Goal: Task Accomplishment & Management: Complete application form

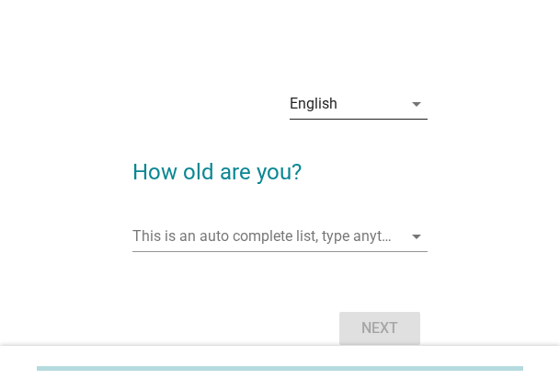
click at [342, 105] on div "English" at bounding box center [346, 103] width 112 height 29
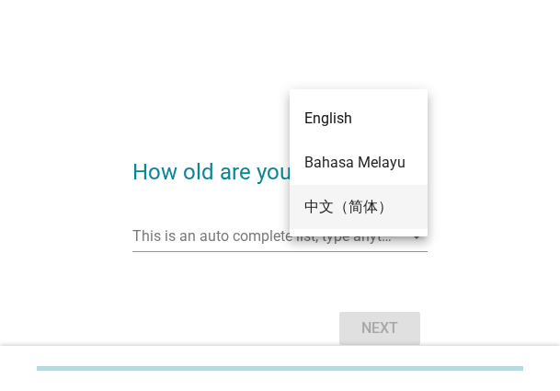
click at [345, 205] on div "中文（简体）" at bounding box center [359, 207] width 109 height 22
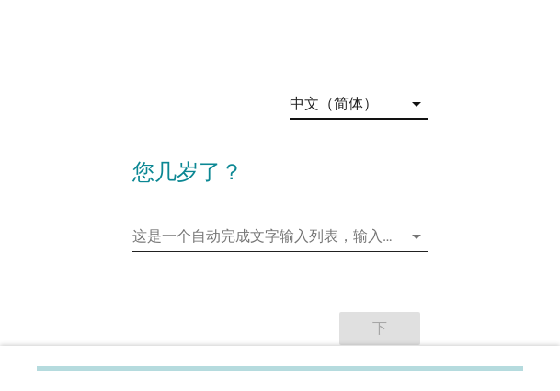
click at [295, 238] on input "这是一个自动完成文字输入列表，输入任何字" at bounding box center [268, 236] width 270 height 29
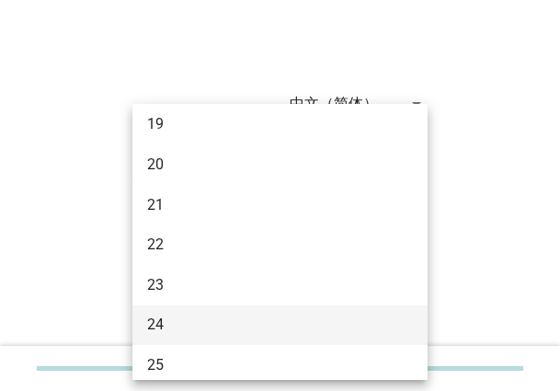
scroll to position [92, 0]
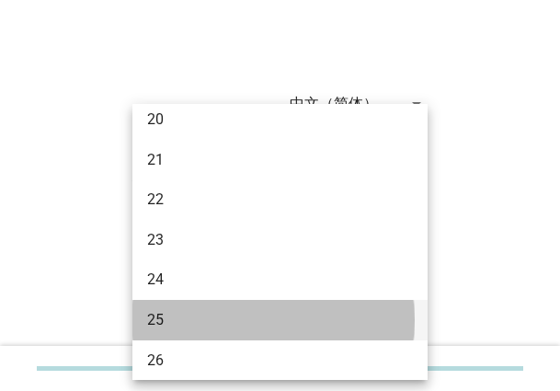
click at [181, 306] on div "25" at bounding box center [280, 320] width 295 height 40
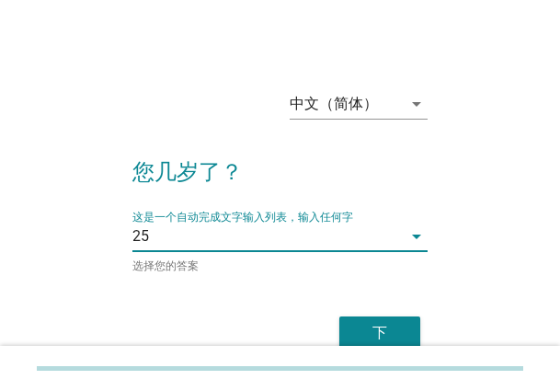
click at [379, 322] on div "下" at bounding box center [380, 333] width 52 height 22
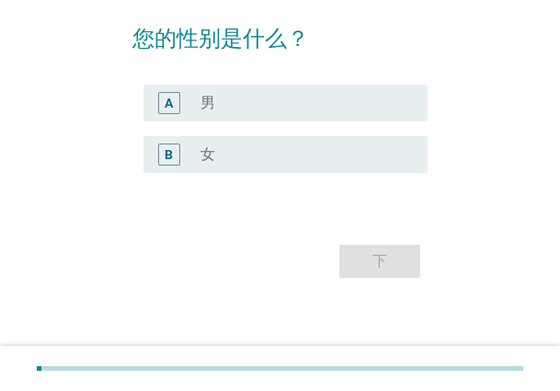
scroll to position [144, 0]
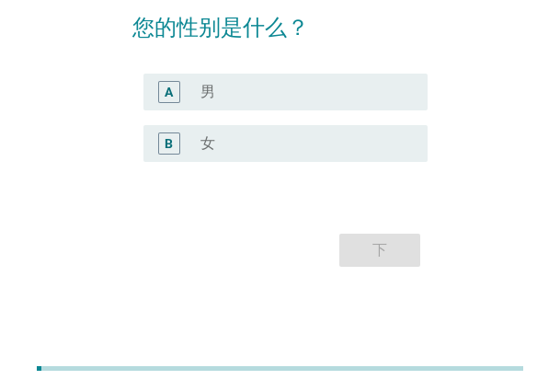
click at [260, 134] on div "radio_button_unchecked 女" at bounding box center [300, 143] width 198 height 18
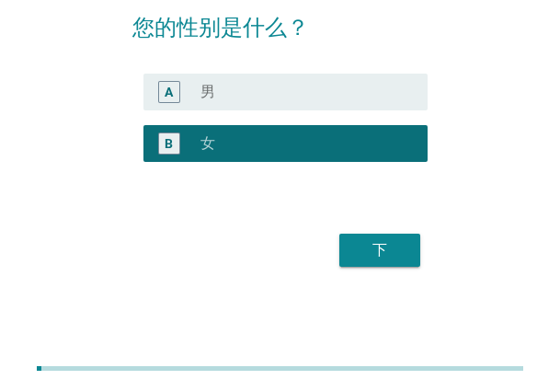
click at [404, 252] on div "下" at bounding box center [380, 250] width 52 height 22
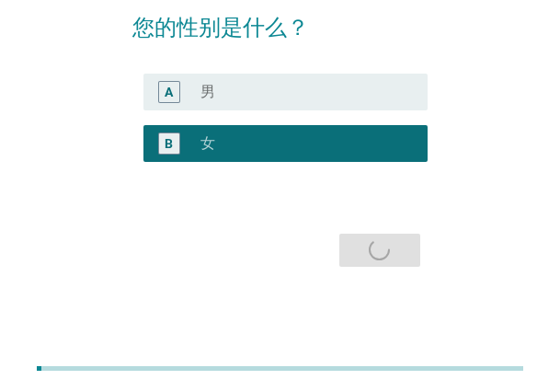
scroll to position [0, 0]
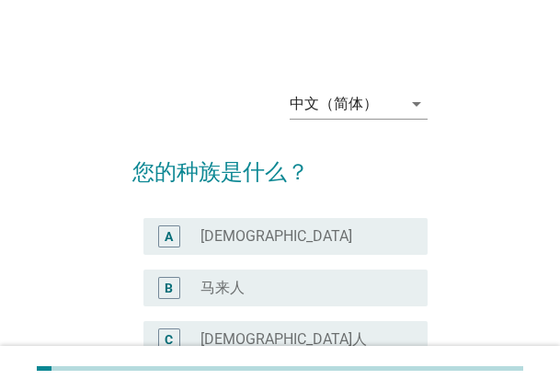
click at [256, 286] on div "radio_button_unchecked 马来人" at bounding box center [300, 288] width 198 height 18
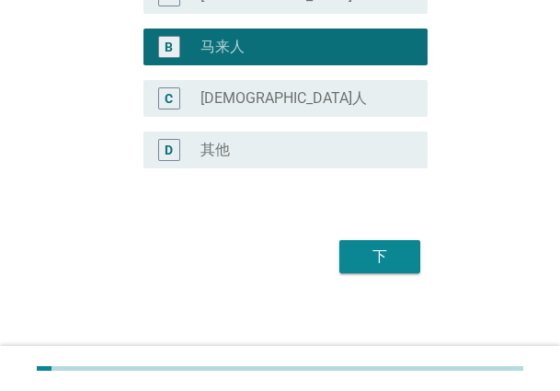
scroll to position [248, 0]
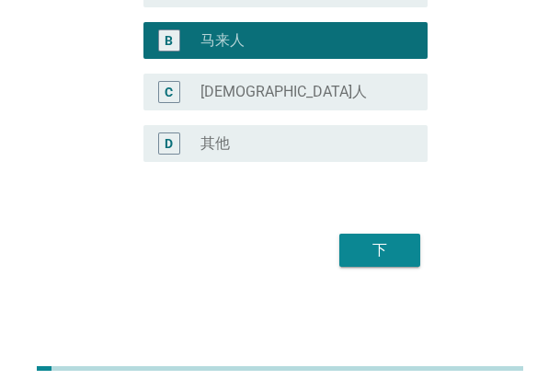
click at [372, 248] on div "下" at bounding box center [380, 250] width 52 height 22
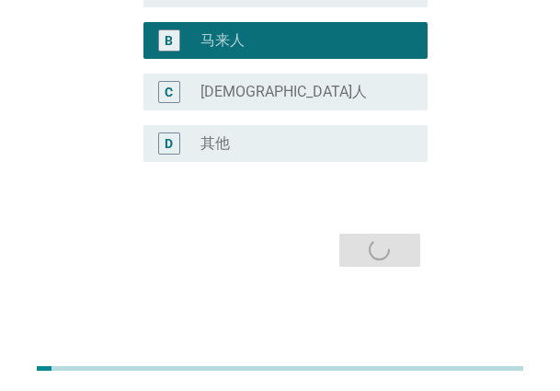
scroll to position [0, 0]
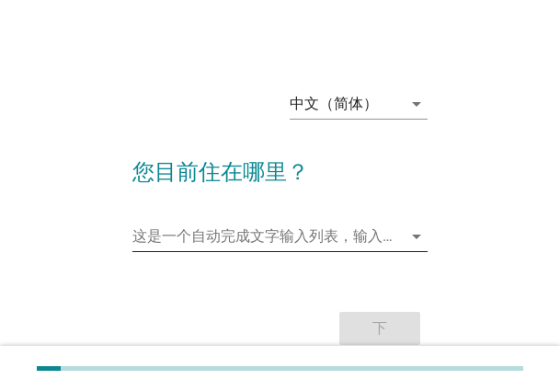
click at [291, 234] on input "这是一个自动完成文字输入列表，输入任何字" at bounding box center [268, 236] width 270 height 29
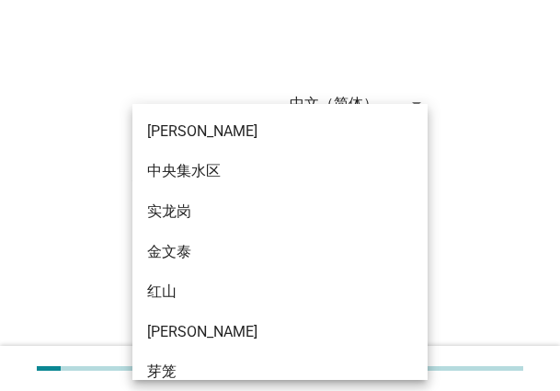
click at [408, 47] on div "中文（简体） arrow_drop_down 您目前住在哪里？ 这是一个自动完成文字输入列表，输入任何字 arrow_drop_down 选择您的答案 下" at bounding box center [280, 215] width 516 height 340
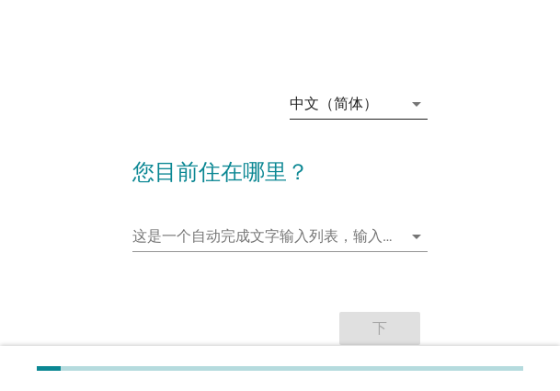
click at [363, 100] on div "中文（简体）" at bounding box center [334, 104] width 88 height 17
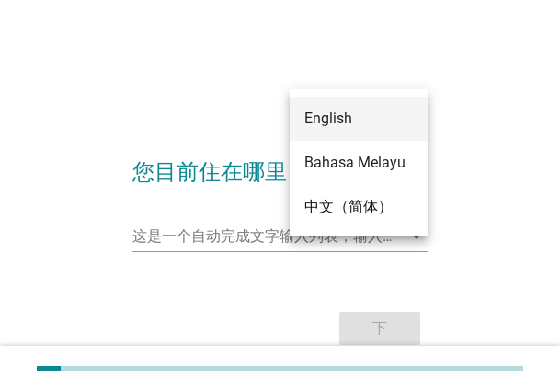
click at [360, 124] on div "English" at bounding box center [359, 119] width 109 height 22
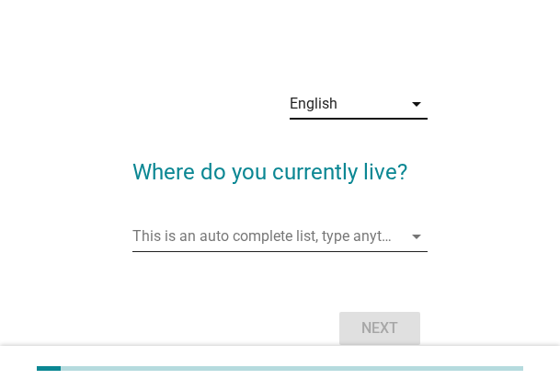
click at [226, 242] on input "This is an auto complete list, type anything" at bounding box center [268, 236] width 270 height 29
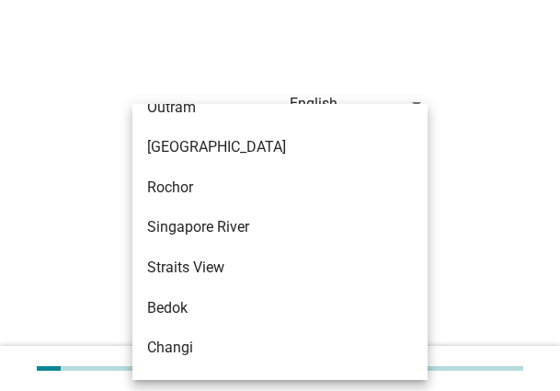
scroll to position [828, 0]
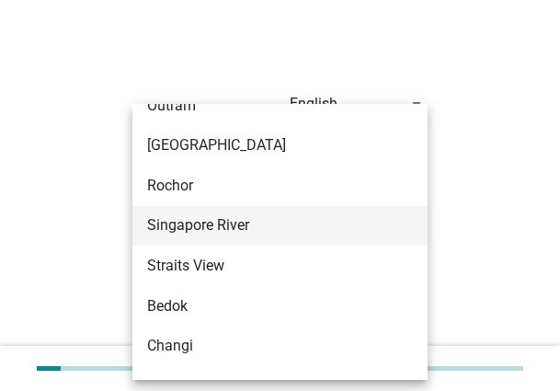
click at [256, 220] on div "Singapore River" at bounding box center [269, 225] width 244 height 22
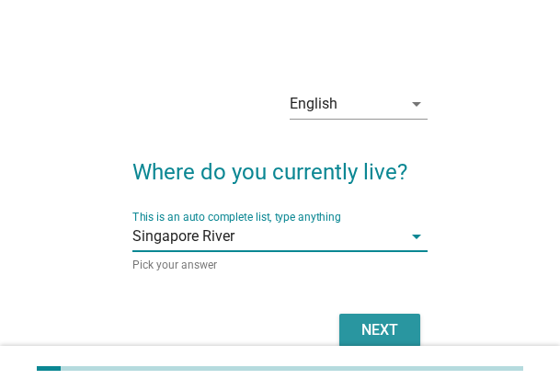
drag, startPoint x: 389, startPoint y: 328, endPoint x: 458, endPoint y: 285, distance: 81.0
click at [389, 328] on div "Next" at bounding box center [380, 330] width 52 height 22
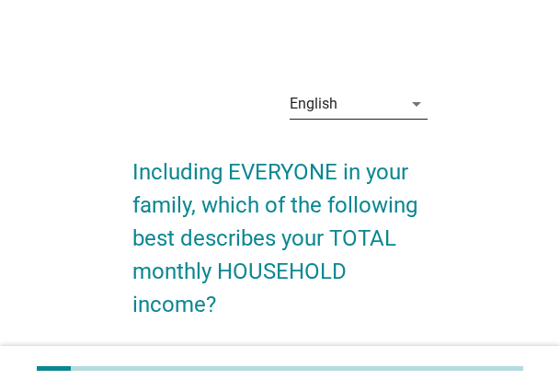
click at [390, 113] on div "English" at bounding box center [346, 103] width 112 height 29
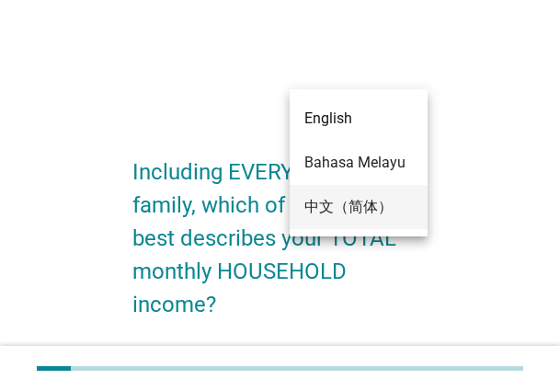
click at [369, 202] on div "中文（简体）" at bounding box center [359, 207] width 109 height 22
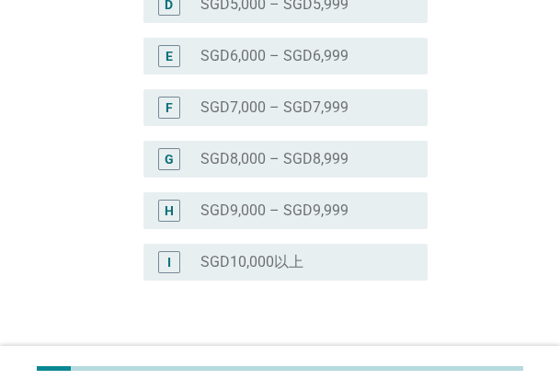
click at [252, 155] on label "SGD8,000 – SGD8,999" at bounding box center [275, 159] width 148 height 18
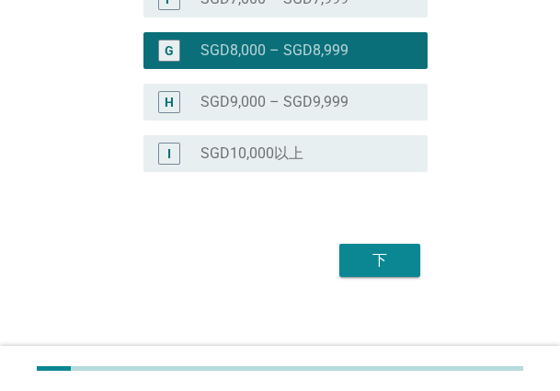
scroll to position [671, 0]
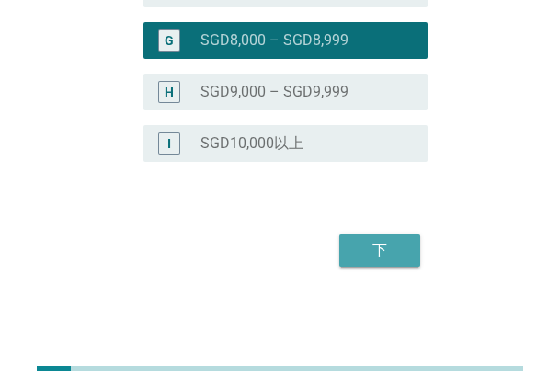
click at [361, 265] on button "下" at bounding box center [380, 250] width 81 height 33
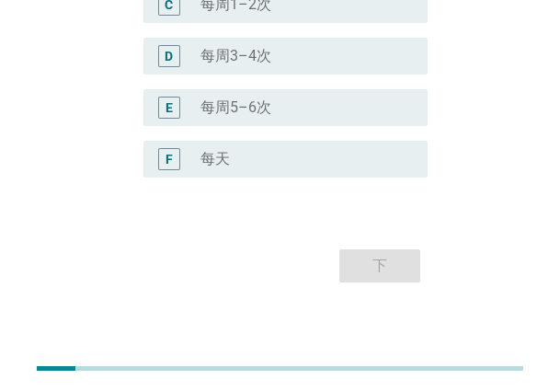
scroll to position [384, 0]
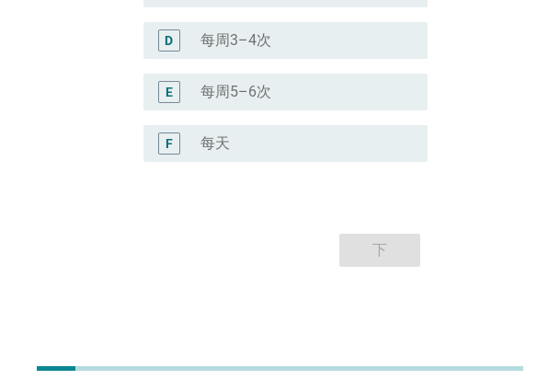
click at [280, 137] on div "radio_button_unchecked 每天" at bounding box center [300, 143] width 198 height 18
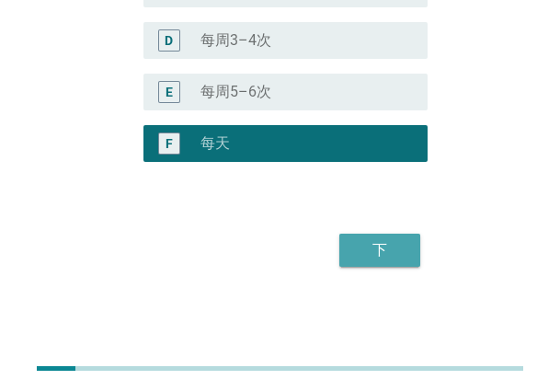
click at [368, 252] on div "下" at bounding box center [380, 250] width 52 height 22
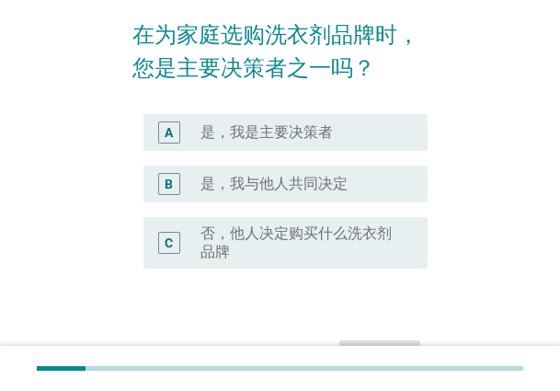
scroll to position [184, 0]
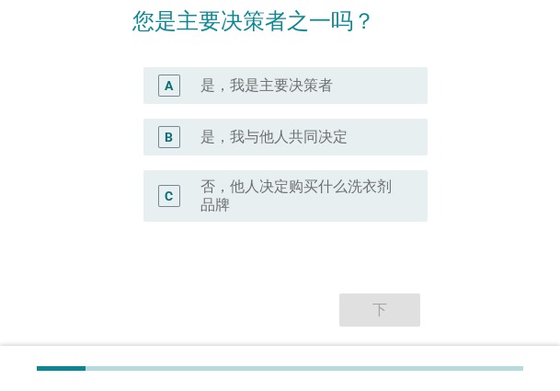
click at [268, 77] on label "是，我是主要决策者" at bounding box center [267, 85] width 133 height 18
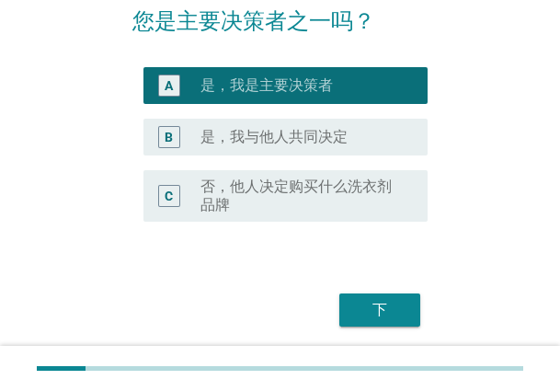
click at [395, 290] on div "下" at bounding box center [280, 310] width 295 height 44
click at [395, 295] on button "下" at bounding box center [380, 310] width 81 height 33
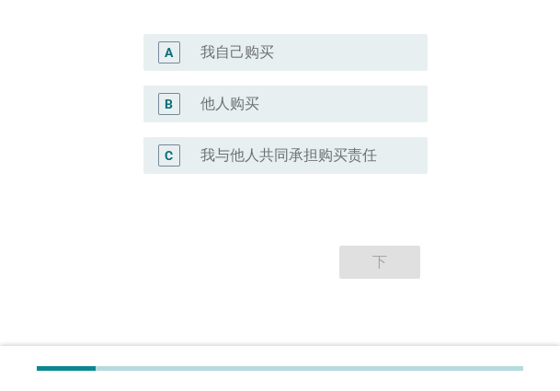
scroll to position [0, 0]
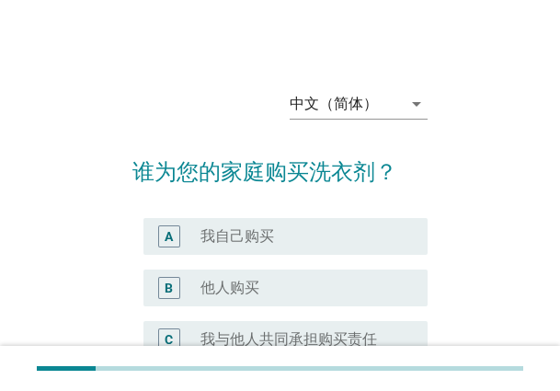
drag, startPoint x: 359, startPoint y: 225, endPoint x: 397, endPoint y: 219, distance: 38.3
click at [359, 225] on div "radio_button_unchecked 我自己购买" at bounding box center [307, 236] width 213 height 22
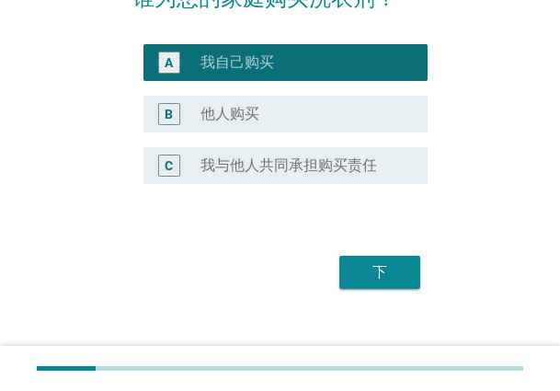
scroll to position [196, 0]
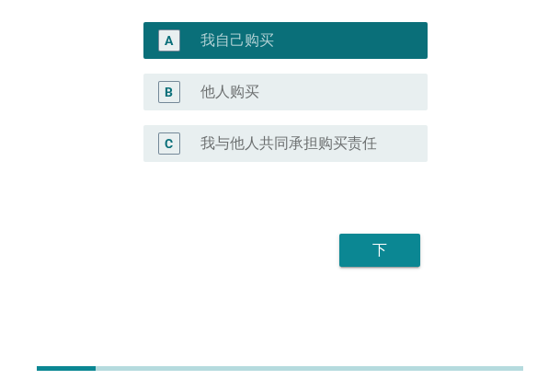
click at [384, 253] on div "下" at bounding box center [380, 250] width 52 height 22
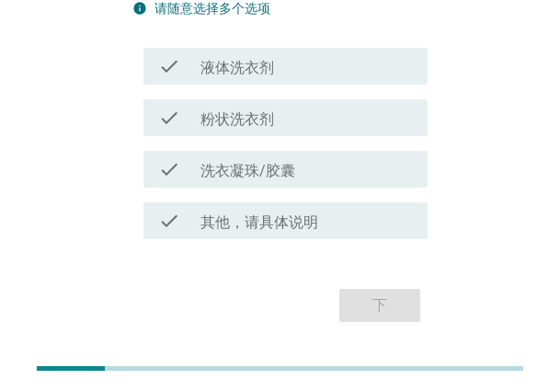
scroll to position [184, 0]
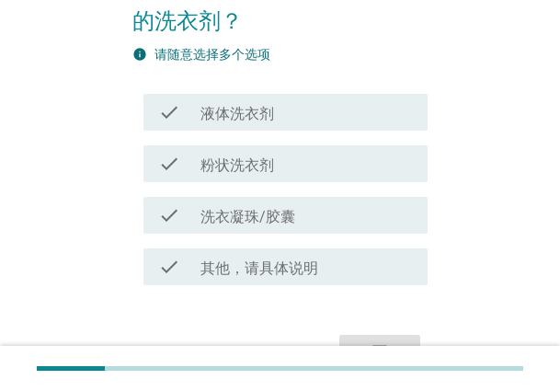
drag, startPoint x: 344, startPoint y: 114, endPoint x: 368, endPoint y: 118, distance: 24.2
click at [344, 114] on div "check_box_outline_blank 液体洗衣剂" at bounding box center [307, 112] width 213 height 22
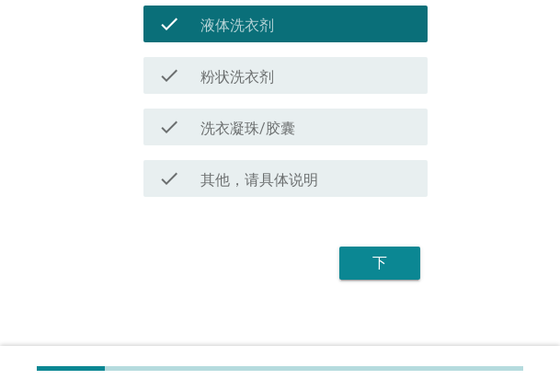
scroll to position [285, 0]
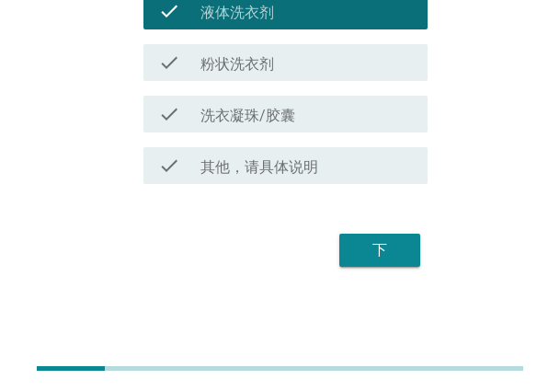
click at [388, 261] on button "下" at bounding box center [380, 250] width 81 height 33
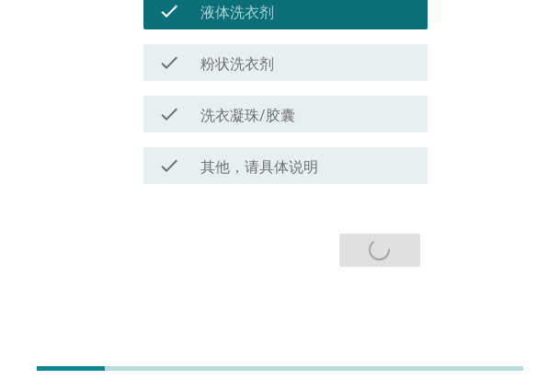
scroll to position [0, 0]
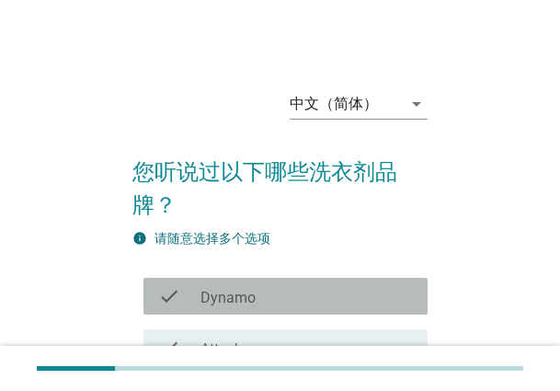
click at [244, 292] on label "Dynamo" at bounding box center [228, 298] width 55 height 18
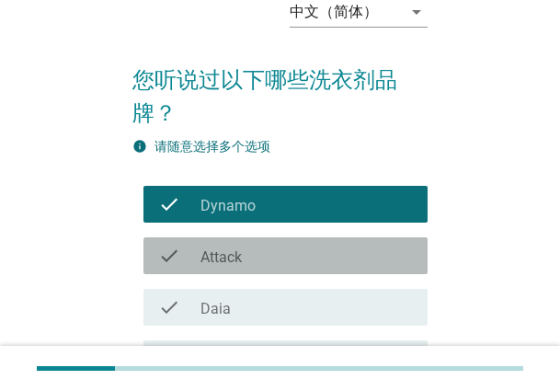
click at [306, 242] on div "check check_box_outline_blank Attack" at bounding box center [286, 255] width 284 height 37
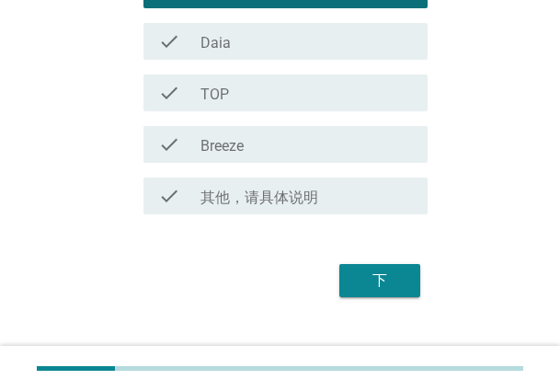
scroll to position [368, 0]
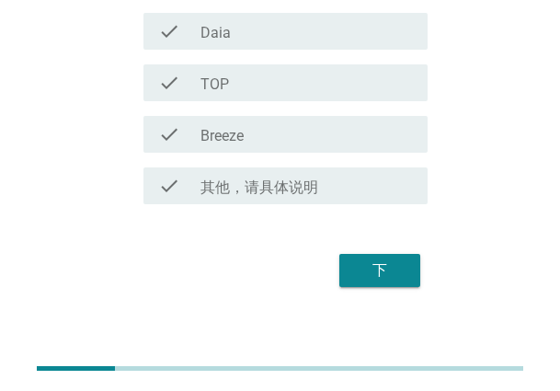
click at [398, 265] on div "下" at bounding box center [380, 271] width 52 height 22
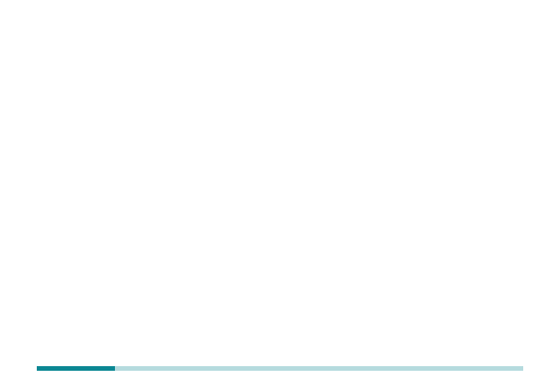
scroll to position [0, 0]
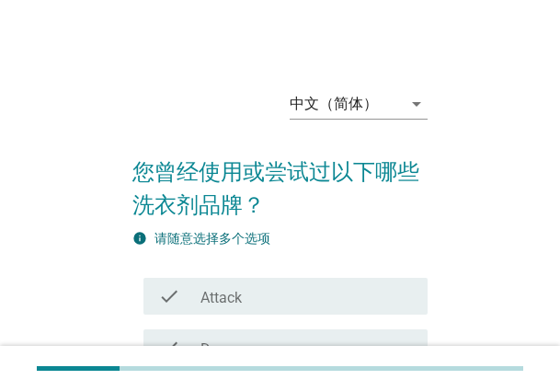
click at [306, 287] on div "check_box_outline_blank Attack" at bounding box center [307, 296] width 213 height 22
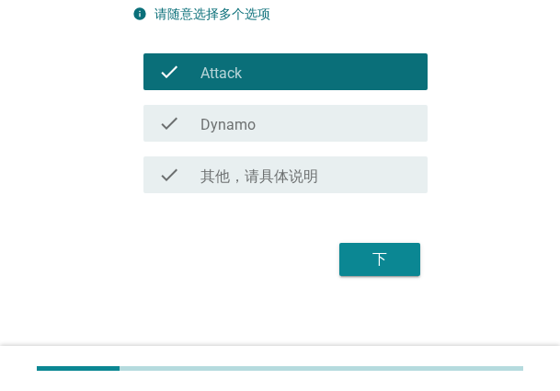
scroll to position [234, 0]
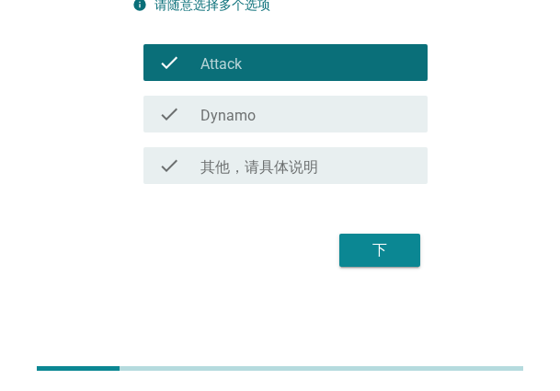
click at [364, 248] on div "下" at bounding box center [380, 250] width 52 height 22
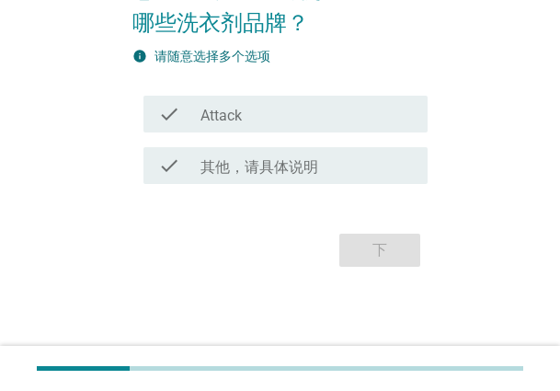
scroll to position [0, 0]
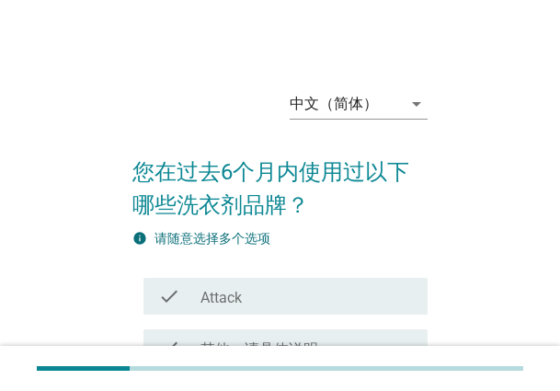
drag, startPoint x: 315, startPoint y: 302, endPoint x: 344, endPoint y: 295, distance: 30.1
click at [315, 302] on div "check_box_outline_blank Attack" at bounding box center [307, 296] width 213 height 22
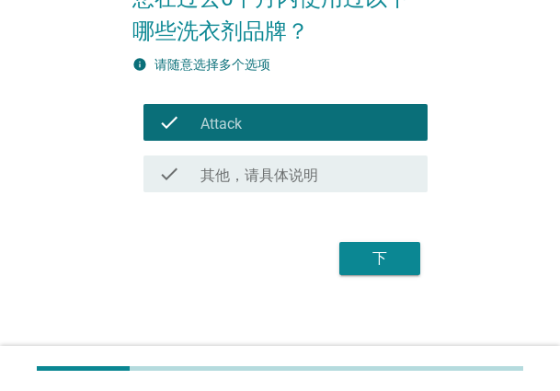
scroll to position [182, 0]
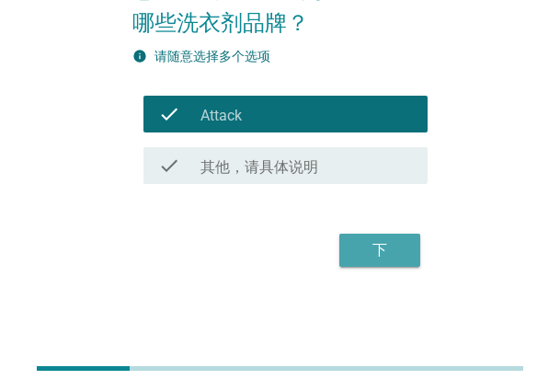
click at [363, 254] on div "下" at bounding box center [380, 250] width 52 height 22
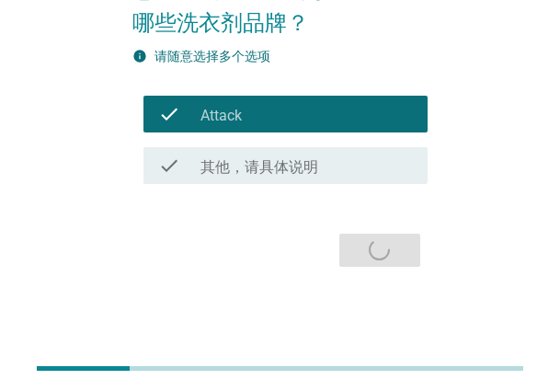
scroll to position [0, 0]
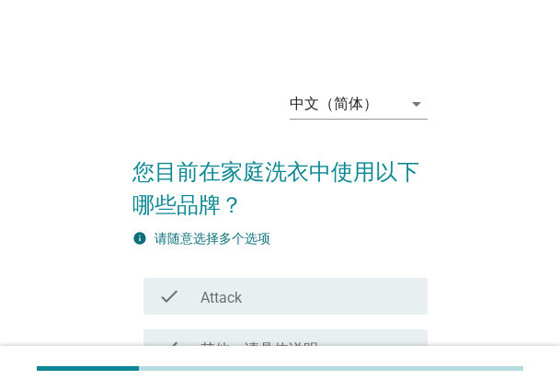
click at [342, 271] on div "check check_box_outline_blank Attack" at bounding box center [280, 297] width 295 height 52
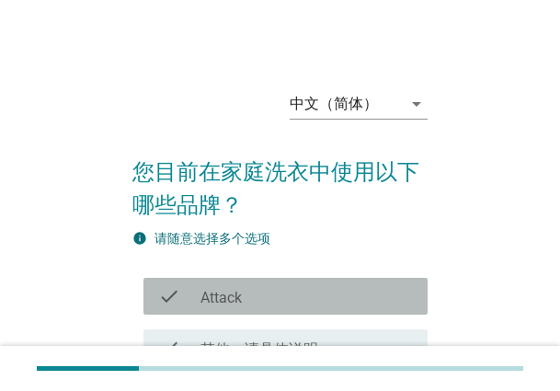
click at [326, 298] on div "check_box_outline_blank Attack" at bounding box center [307, 296] width 213 height 22
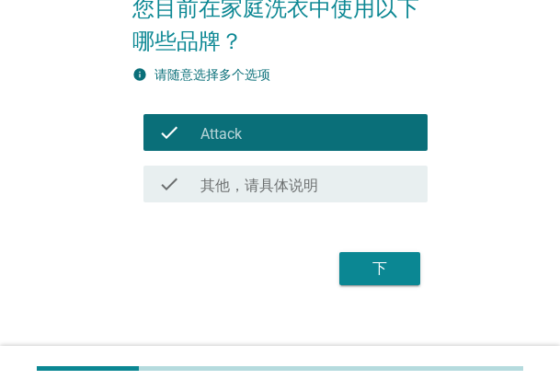
scroll to position [182, 0]
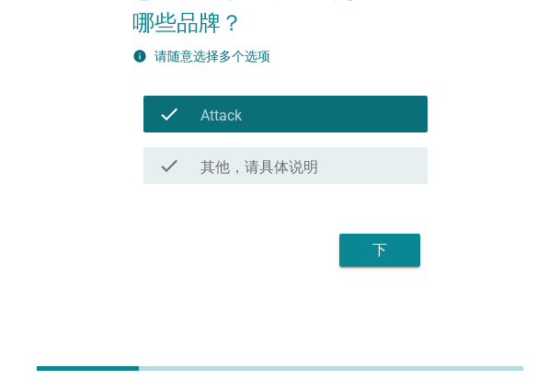
click at [379, 244] on div "下" at bounding box center [380, 250] width 52 height 22
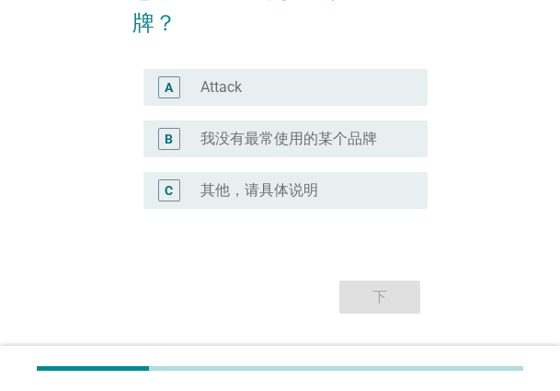
scroll to position [0, 0]
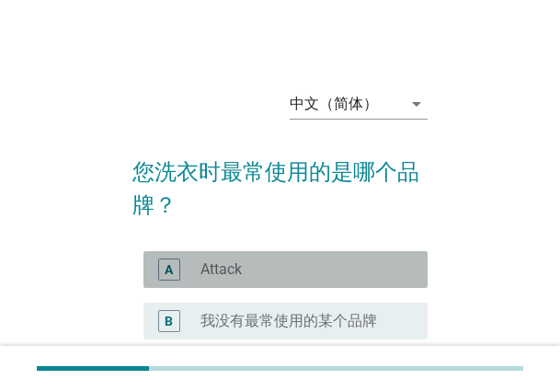
click at [265, 275] on div "radio_button_unchecked Attack" at bounding box center [300, 269] width 198 height 18
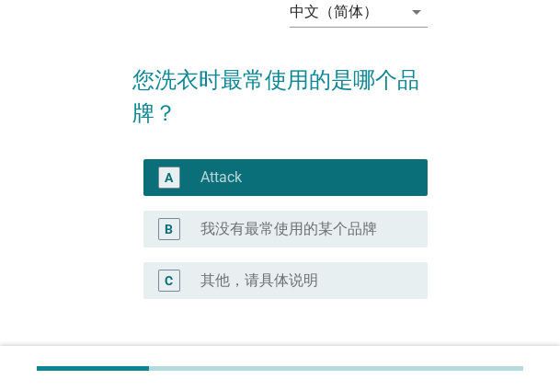
scroll to position [184, 0]
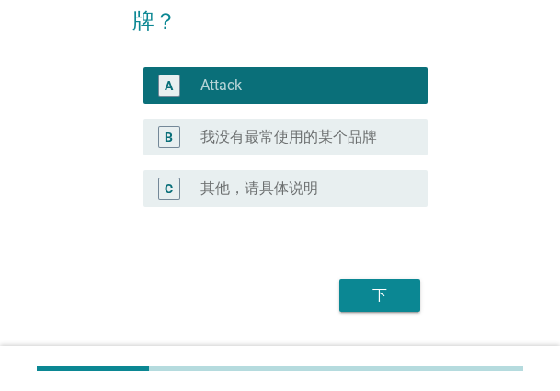
click at [384, 288] on div "下" at bounding box center [380, 295] width 52 height 22
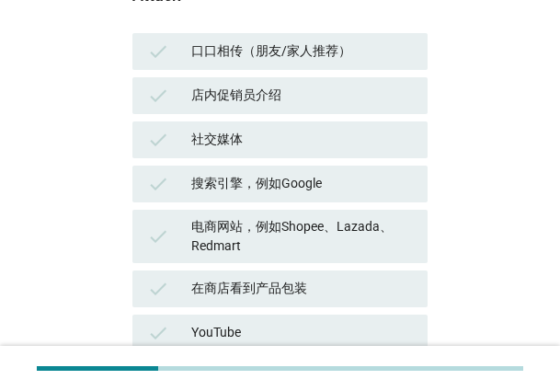
scroll to position [276, 0]
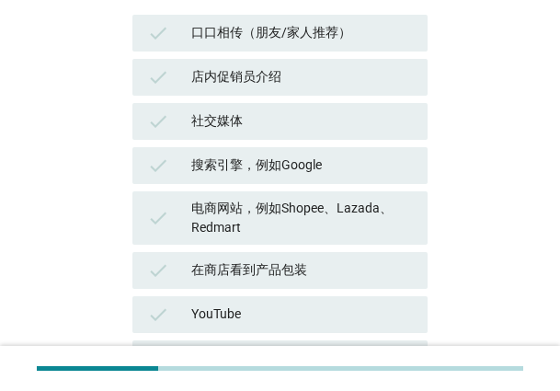
click at [262, 72] on div "店内促销员介绍" at bounding box center [302, 77] width 222 height 22
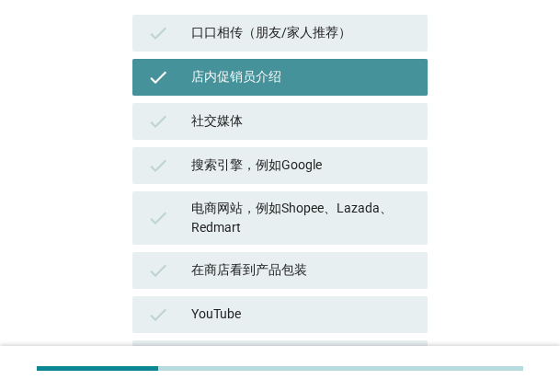
click at [259, 130] on div "社交媒体" at bounding box center [302, 121] width 222 height 22
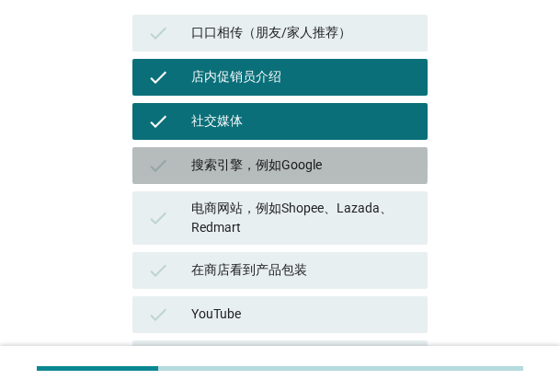
click at [249, 178] on div "check 搜索引擎，例如Google" at bounding box center [280, 165] width 295 height 37
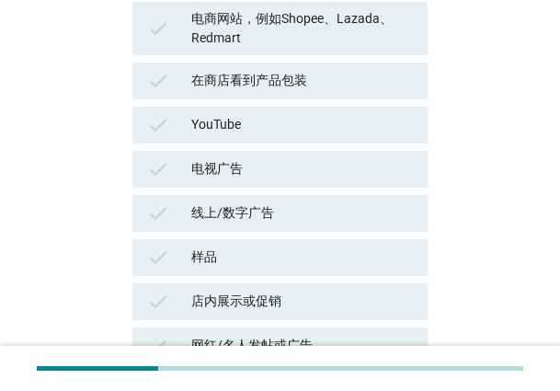
scroll to position [720, 0]
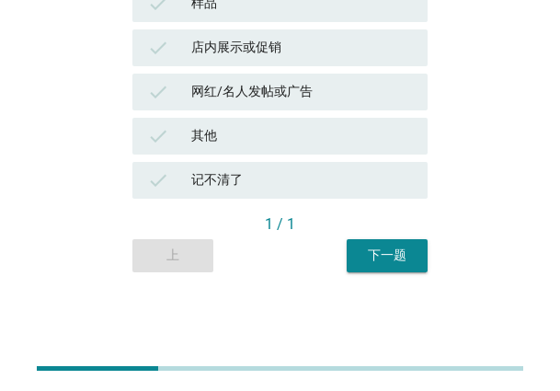
click at [376, 254] on div "下一题" at bounding box center [388, 255] width 52 height 19
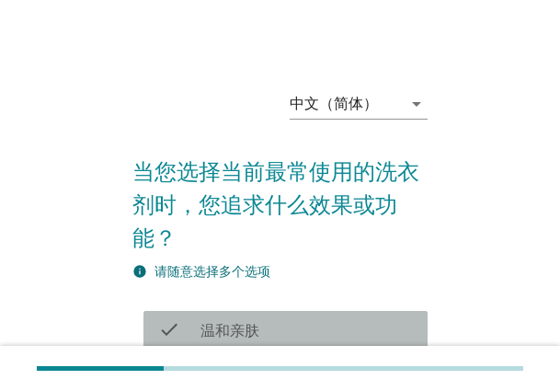
click at [250, 316] on div "check check_box_outline_blank 温和亲肤" at bounding box center [286, 329] width 284 height 37
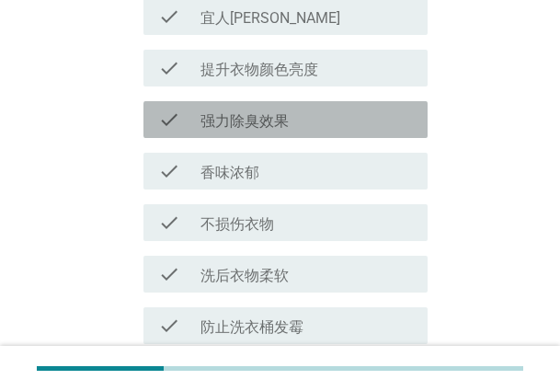
click at [340, 137] on div "check check_box_outline_blank 强力除臭效果" at bounding box center [286, 119] width 284 height 37
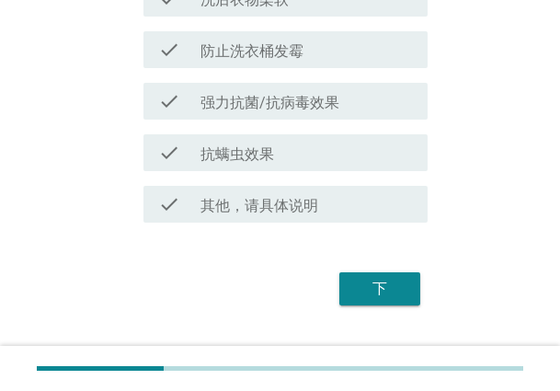
scroll to position [1143, 0]
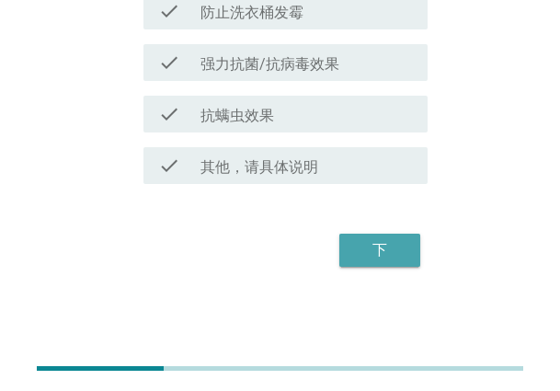
click at [368, 248] on div "下" at bounding box center [380, 250] width 52 height 22
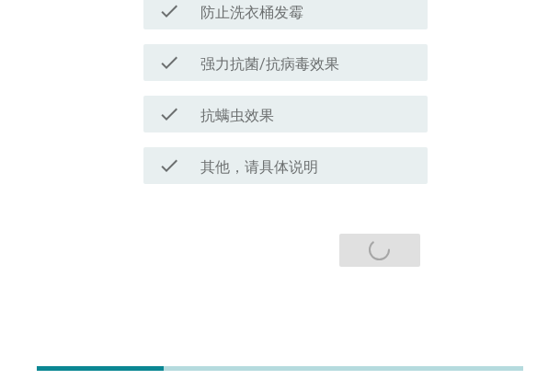
scroll to position [0, 0]
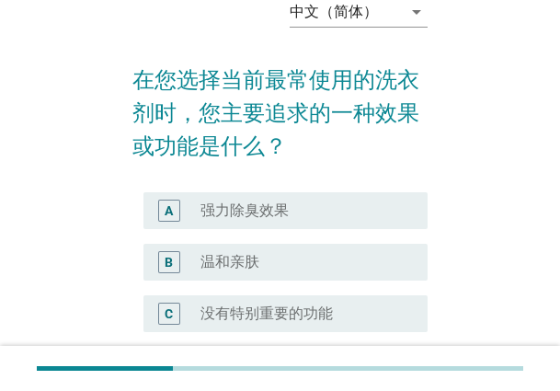
click at [249, 253] on label "温和亲肤" at bounding box center [230, 262] width 59 height 18
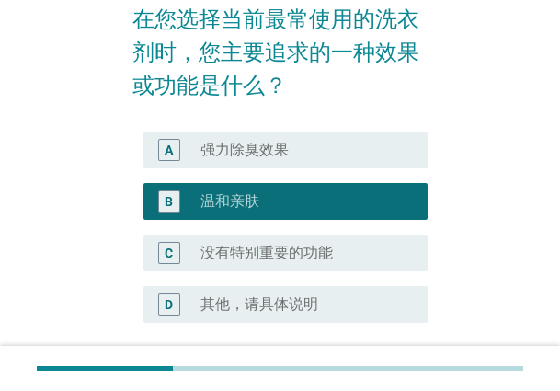
scroll to position [314, 0]
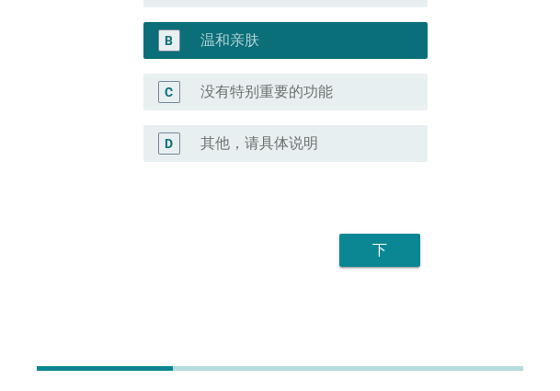
click at [388, 246] on div "下" at bounding box center [380, 250] width 52 height 22
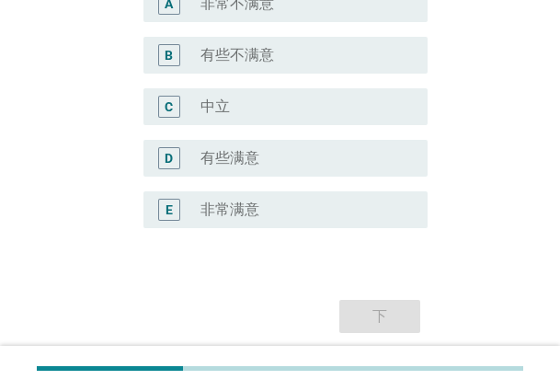
scroll to position [276, 0]
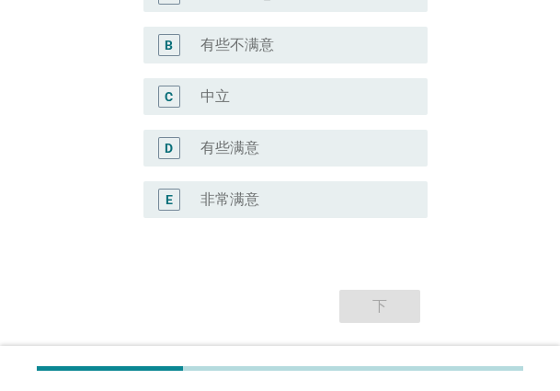
click at [267, 151] on div "radio_button_unchecked 有些满意" at bounding box center [300, 148] width 198 height 18
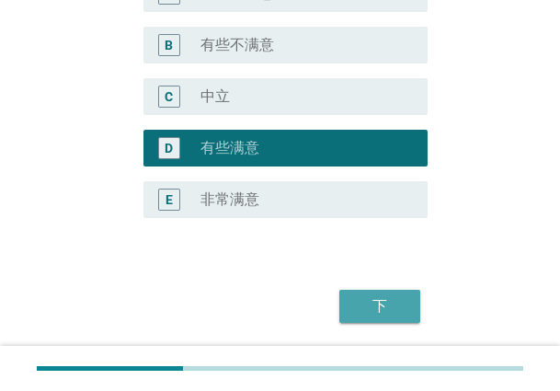
click at [390, 295] on div "下" at bounding box center [380, 306] width 52 height 22
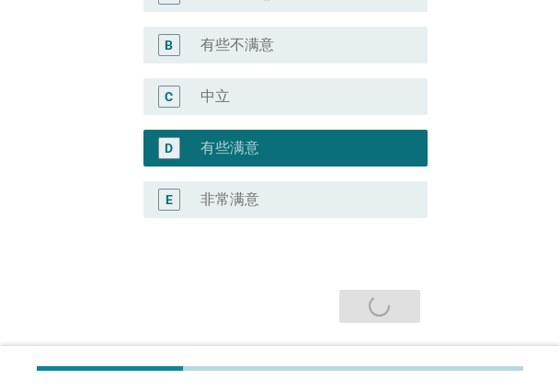
scroll to position [0, 0]
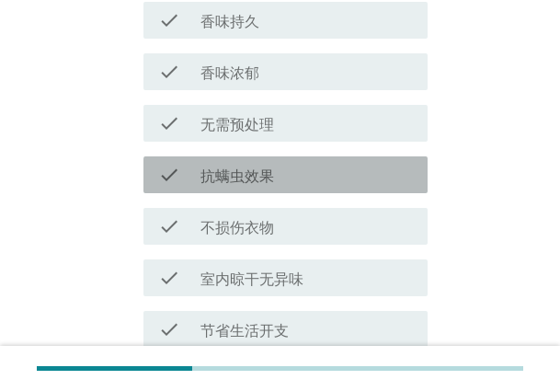
click at [273, 158] on div "check check_box_outline_blank 抗螨虫效果" at bounding box center [286, 174] width 284 height 37
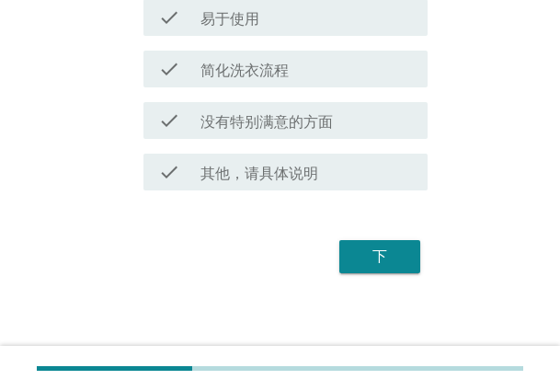
scroll to position [1161, 0]
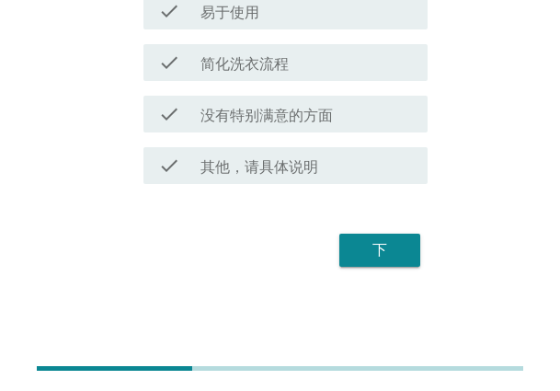
click at [387, 248] on div "下" at bounding box center [380, 250] width 52 height 22
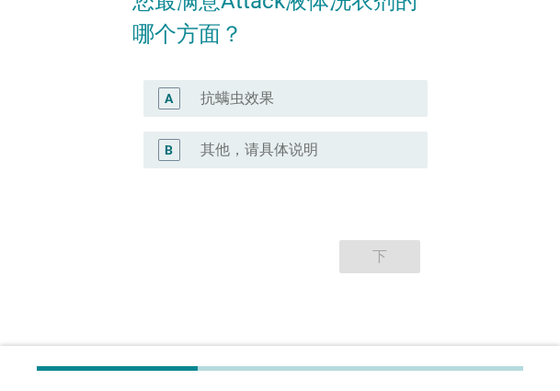
scroll to position [178, 0]
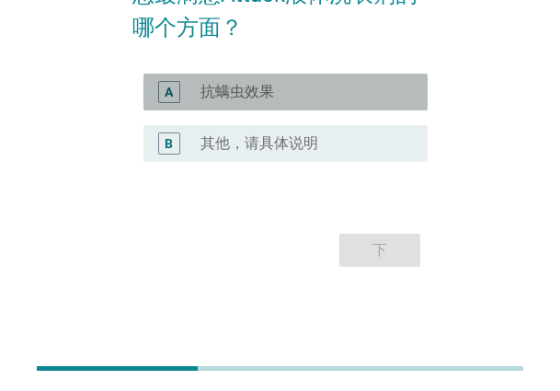
click at [271, 106] on div "A radio_button_unchecked 抗螨虫效果" at bounding box center [286, 92] width 284 height 37
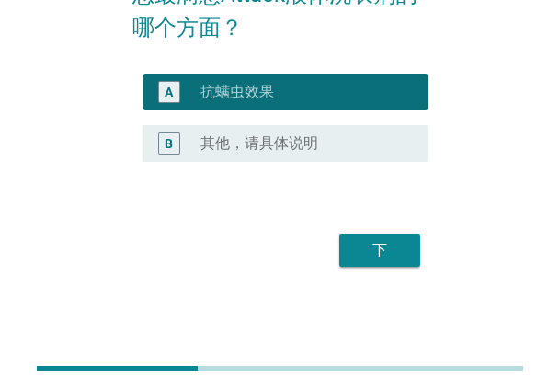
click at [376, 258] on div "下" at bounding box center [380, 250] width 52 height 22
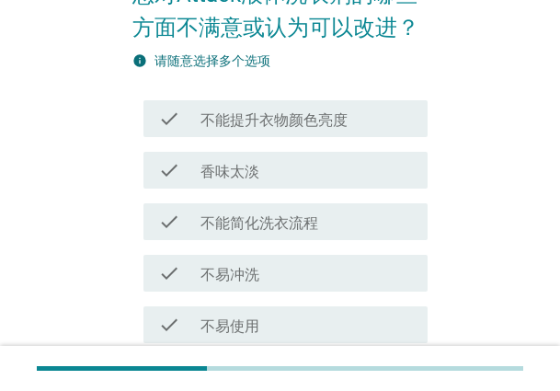
scroll to position [0, 0]
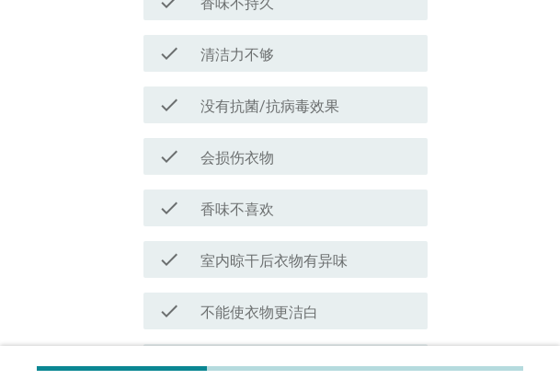
click at [357, 161] on div "check_box_outline_blank 会损伤衣物" at bounding box center [307, 156] width 213 height 22
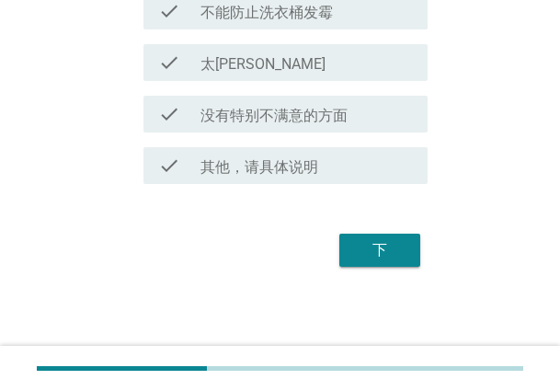
scroll to position [1069, 0]
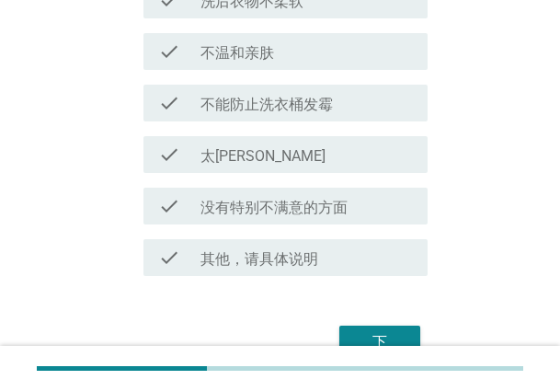
click at [384, 260] on div "check_box_outline_blank 其他，请具体说明" at bounding box center [307, 258] width 213 height 22
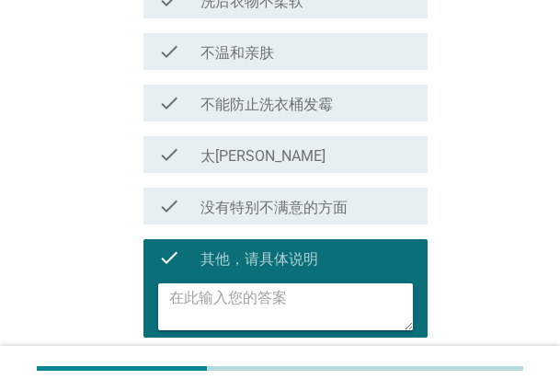
click at [352, 183] on div "check check_box_outline_blank 没有特别不满意的方面" at bounding box center [280, 206] width 295 height 52
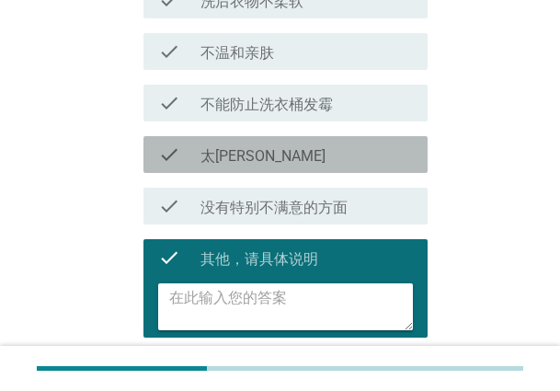
click at [322, 140] on div "check check_box_outline_blank 太[PERSON_NAME]" at bounding box center [286, 154] width 284 height 37
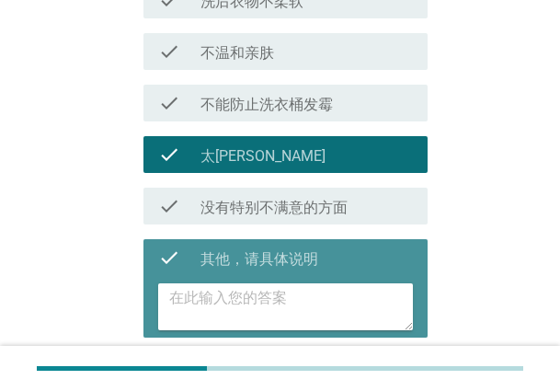
click at [285, 298] on textarea at bounding box center [291, 306] width 244 height 47
click at [283, 260] on label "其他，请具体说明" at bounding box center [260, 259] width 118 height 18
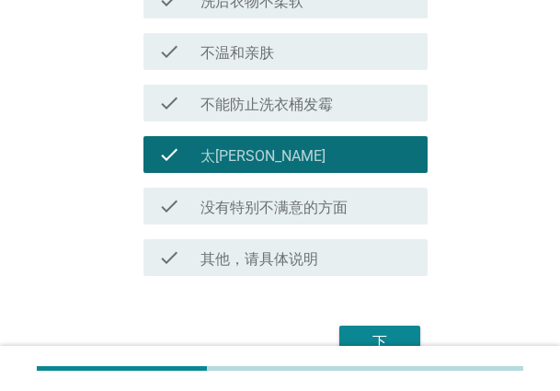
click at [313, 204] on label "没有特别不满意的方面" at bounding box center [274, 208] width 147 height 18
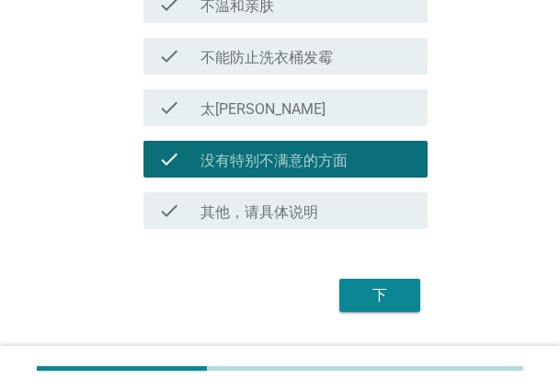
scroll to position [1161, 0]
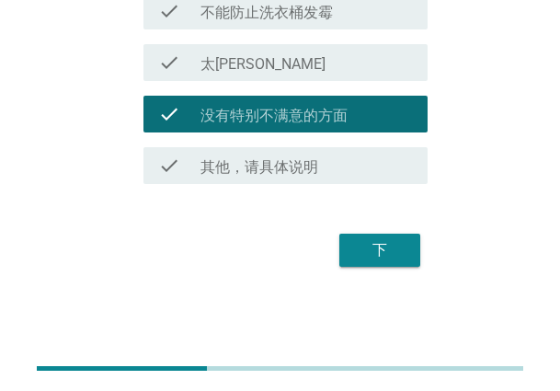
click at [389, 248] on div "下" at bounding box center [380, 250] width 52 height 22
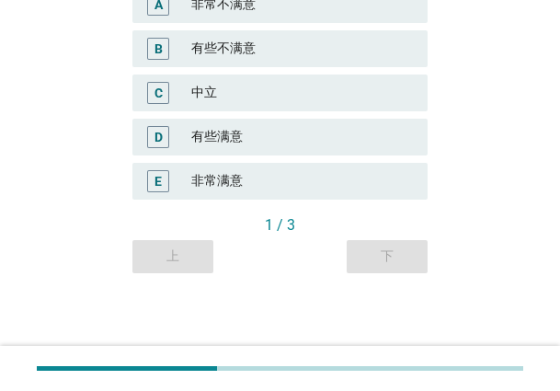
scroll to position [306, 0]
drag, startPoint x: 290, startPoint y: 133, endPoint x: 362, endPoint y: 204, distance: 100.9
click at [290, 135] on div "有些满意" at bounding box center [302, 136] width 222 height 22
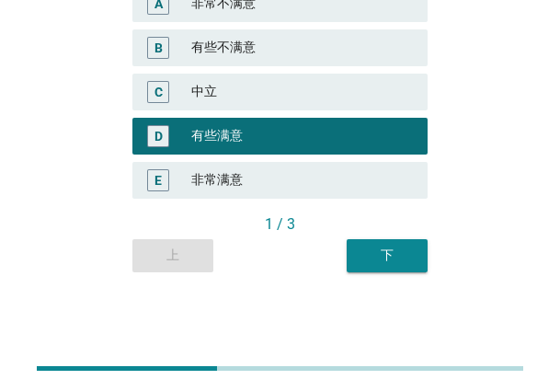
click at [407, 253] on div "下" at bounding box center [388, 255] width 52 height 19
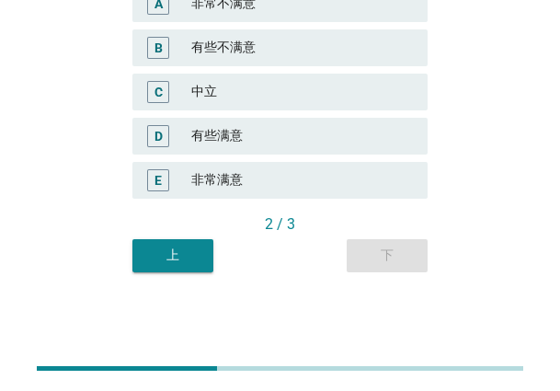
click at [337, 139] on div "有些满意" at bounding box center [302, 136] width 222 height 22
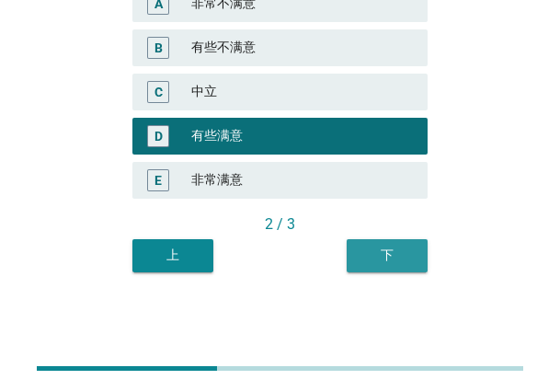
drag, startPoint x: 398, startPoint y: 264, endPoint x: 556, endPoint y: 190, distance: 173.7
click at [403, 258] on div "下" at bounding box center [388, 255] width 52 height 19
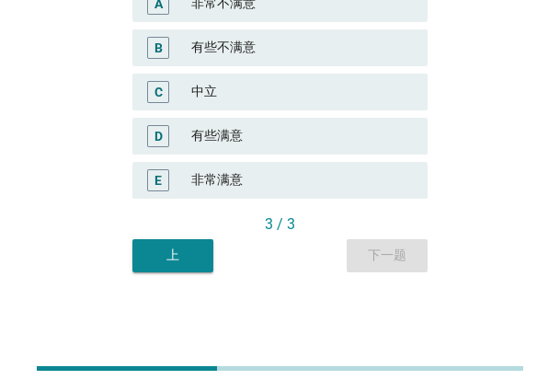
drag, startPoint x: 236, startPoint y: 191, endPoint x: 296, endPoint y: 202, distance: 61.6
click at [236, 191] on div "E 非常满意" at bounding box center [280, 180] width 295 height 37
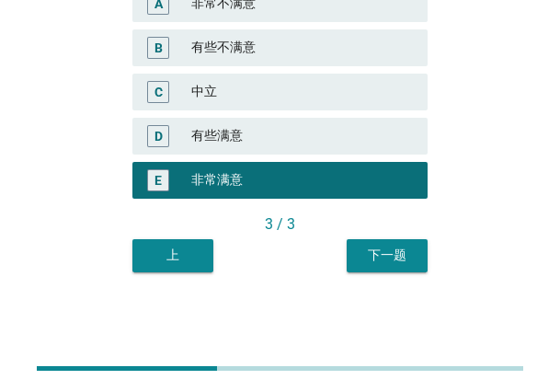
click at [400, 264] on div "下一题" at bounding box center [388, 255] width 52 height 19
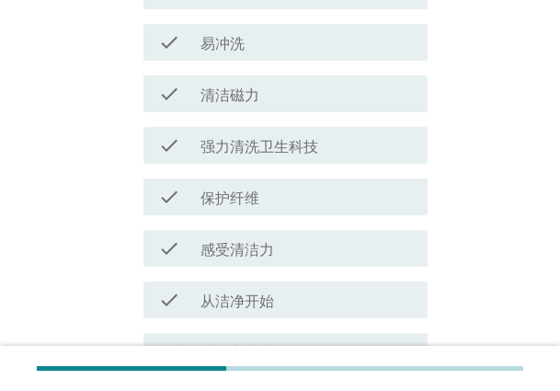
scroll to position [0, 0]
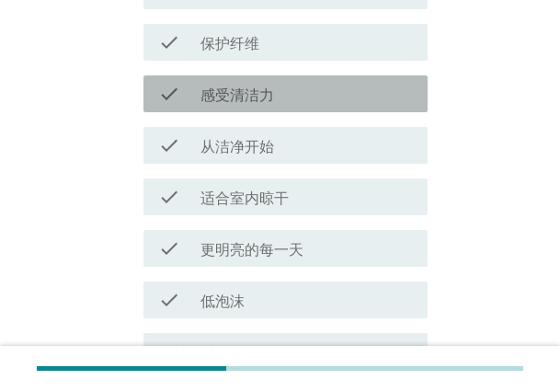
click at [317, 103] on div "check_box_outline_blank 感受清洁力" at bounding box center [307, 94] width 213 height 22
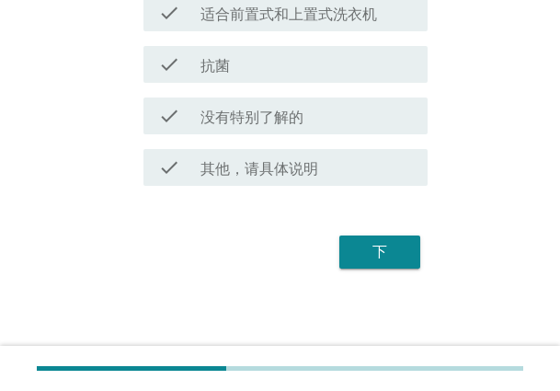
scroll to position [1213, 0]
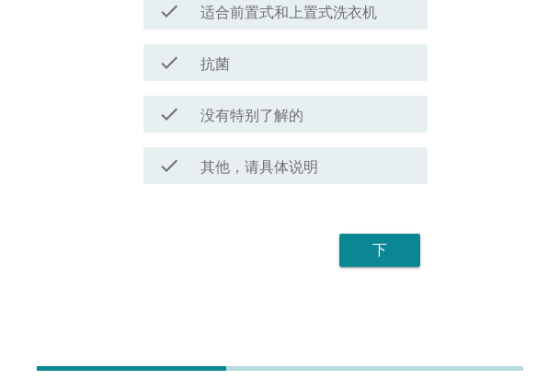
click at [382, 264] on button "下" at bounding box center [380, 250] width 81 height 33
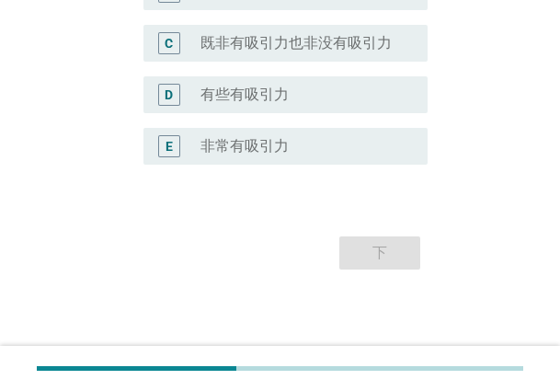
scroll to position [642, 0]
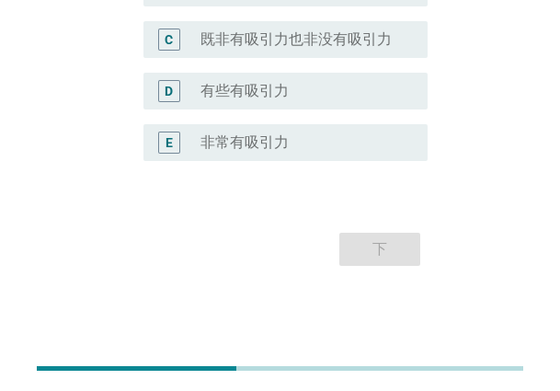
click at [279, 94] on label "有些有吸引力" at bounding box center [245, 91] width 88 height 18
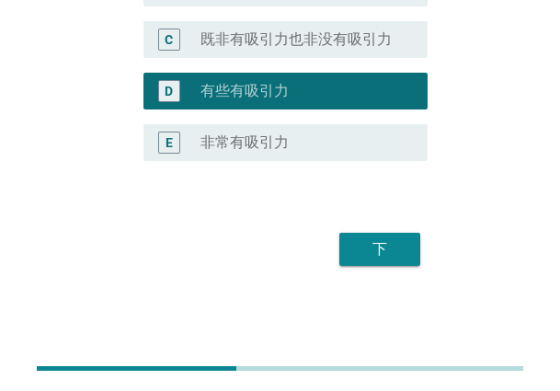
click at [369, 260] on div "下" at bounding box center [380, 249] width 52 height 22
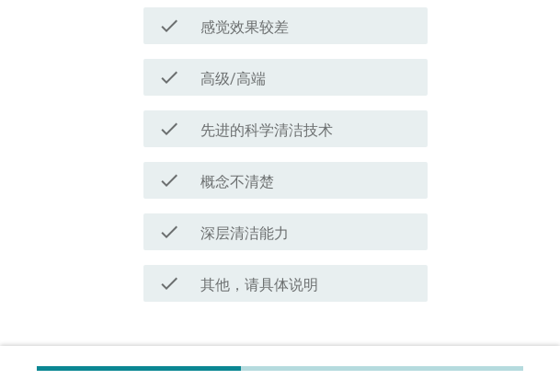
scroll to position [736, 0]
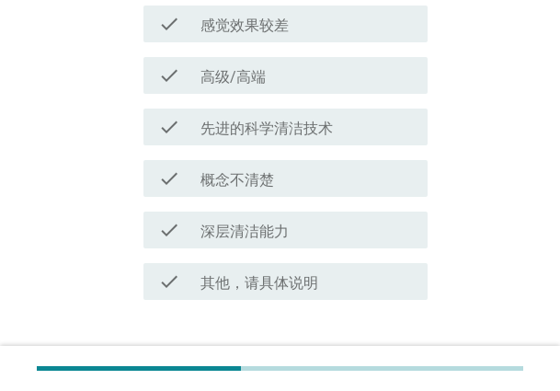
click at [295, 235] on div "check_box_outline_blank 深层清洁能力" at bounding box center [307, 230] width 213 height 22
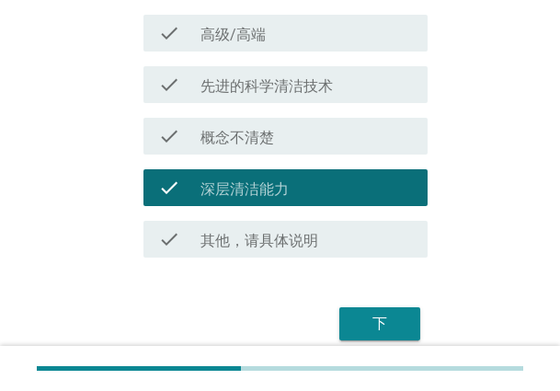
scroll to position [852, 0]
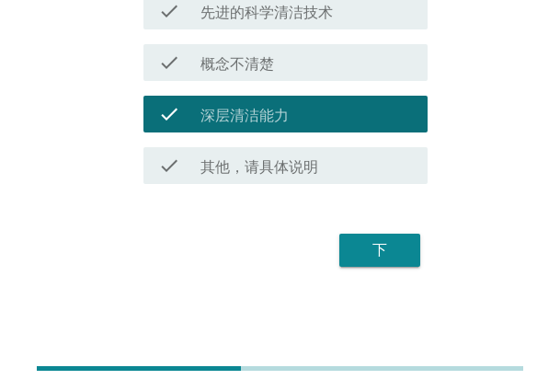
click at [407, 254] on button "下" at bounding box center [380, 250] width 81 height 33
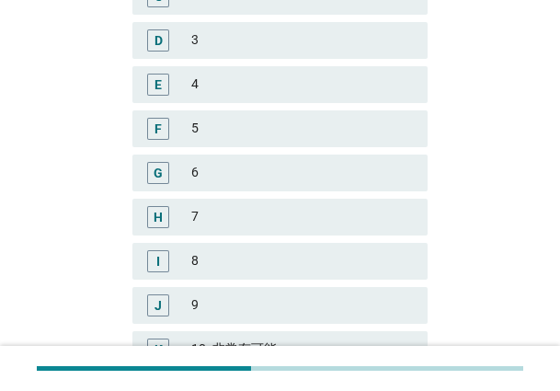
scroll to position [552, 0]
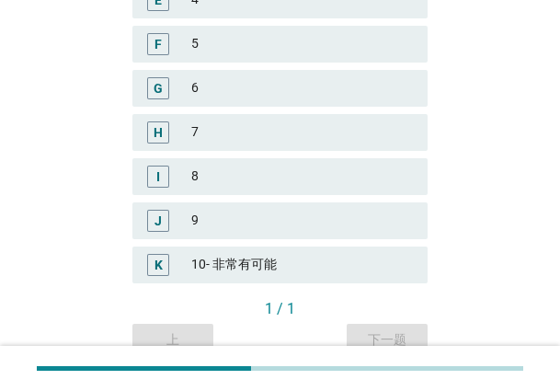
click at [257, 258] on div "10- 非常有可能" at bounding box center [302, 265] width 222 height 22
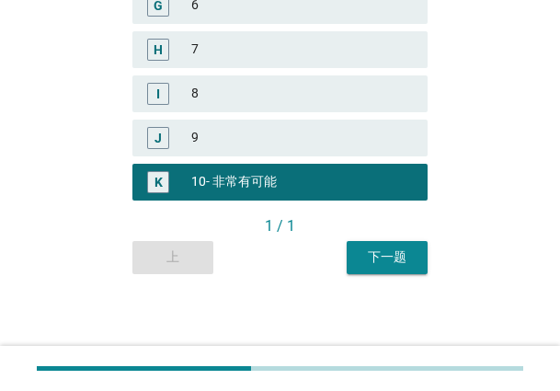
scroll to position [637, 0]
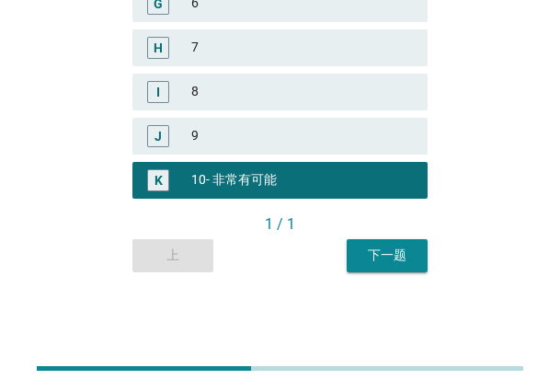
click at [386, 256] on div "下一题" at bounding box center [388, 255] width 52 height 19
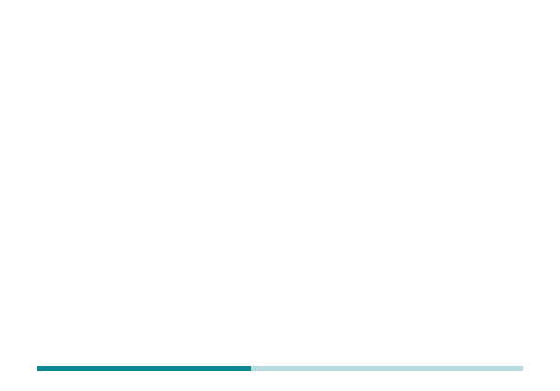
scroll to position [0, 0]
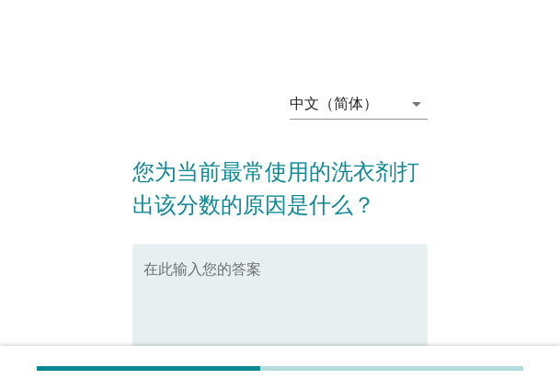
click at [259, 266] on textarea "在此输入您的答案" at bounding box center [286, 314] width 284 height 97
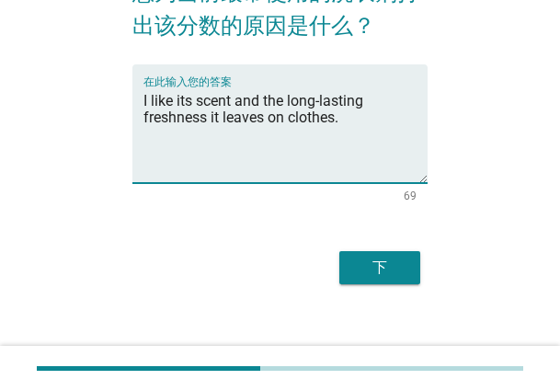
scroll to position [197, 0]
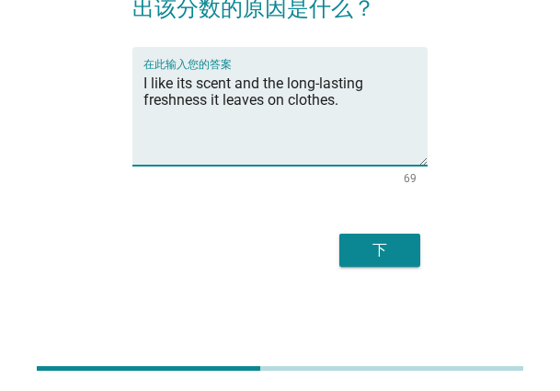
type textarea "I like its scent and the long-lasting freshness it leaves on clothes."
click at [387, 260] on div "下" at bounding box center [380, 250] width 52 height 22
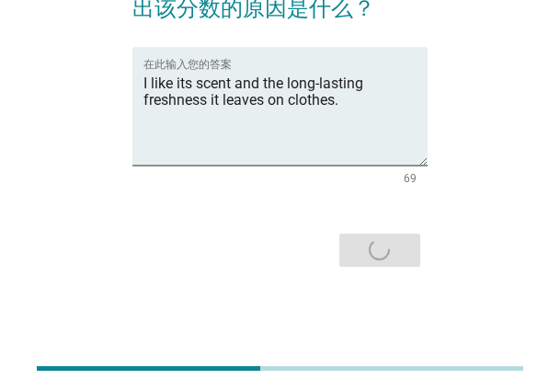
scroll to position [0, 0]
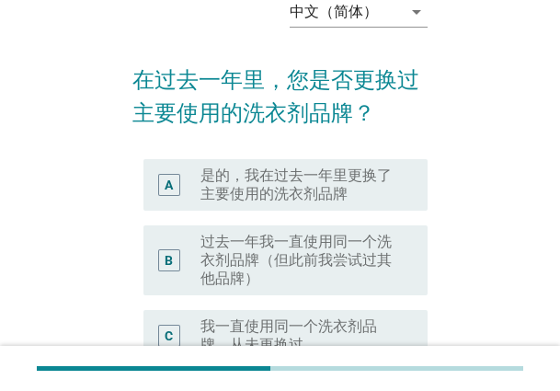
drag, startPoint x: 370, startPoint y: 238, endPoint x: 398, endPoint y: 245, distance: 28.3
click at [370, 238] on label "过去一年我一直使用同一个洗衣剂品牌（但此前我尝试过其他品牌）" at bounding box center [300, 260] width 198 height 55
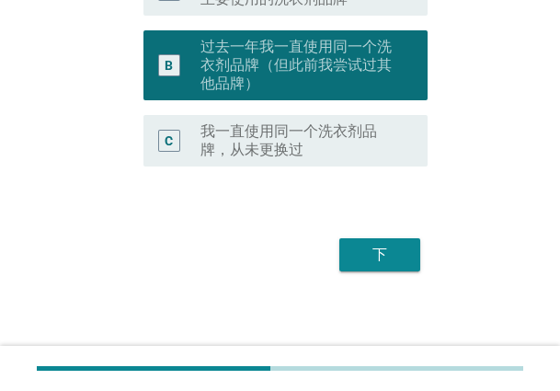
scroll to position [292, 0]
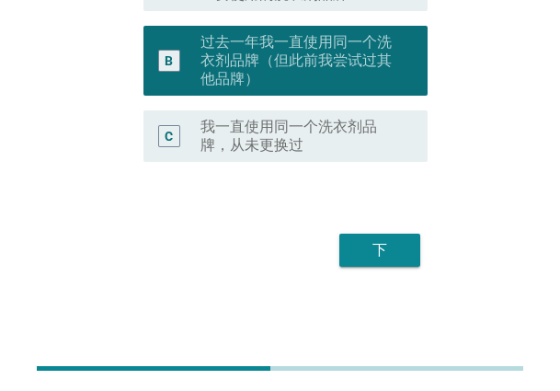
click at [403, 242] on div "下" at bounding box center [380, 250] width 52 height 22
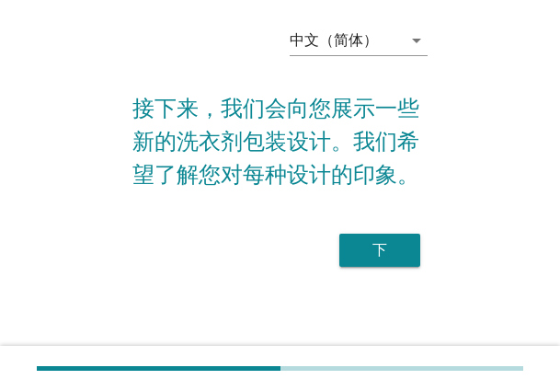
scroll to position [0, 0]
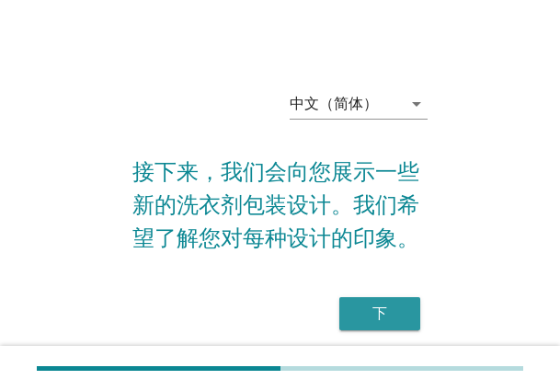
drag, startPoint x: 378, startPoint y: 312, endPoint x: 519, endPoint y: 224, distance: 166.2
click at [378, 312] on div "下" at bounding box center [380, 314] width 52 height 22
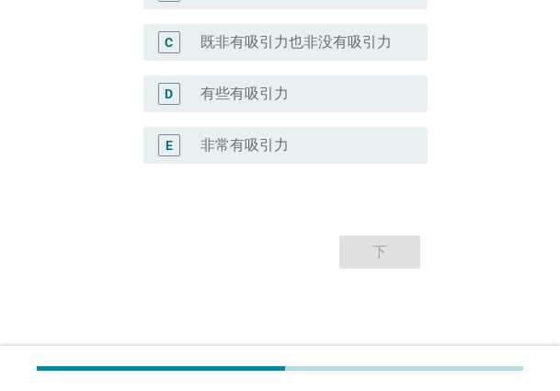
scroll to position [510, 0]
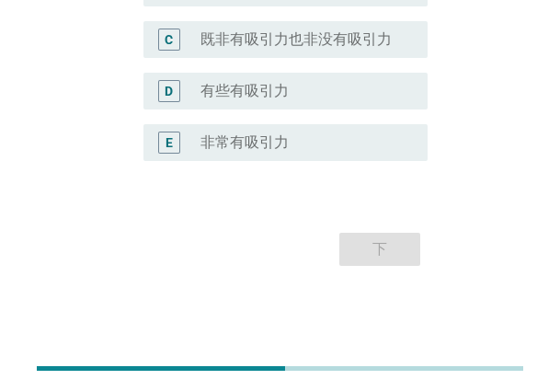
drag, startPoint x: 320, startPoint y: 85, endPoint x: 398, endPoint y: 67, distance: 79.3
click at [320, 85] on div "radio_button_unchecked 有些有吸引力" at bounding box center [300, 91] width 198 height 18
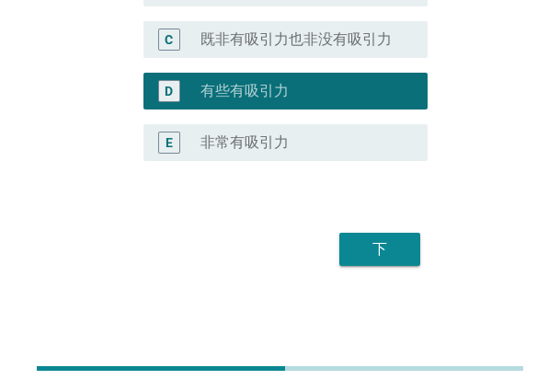
click at [384, 240] on div "下" at bounding box center [380, 249] width 52 height 22
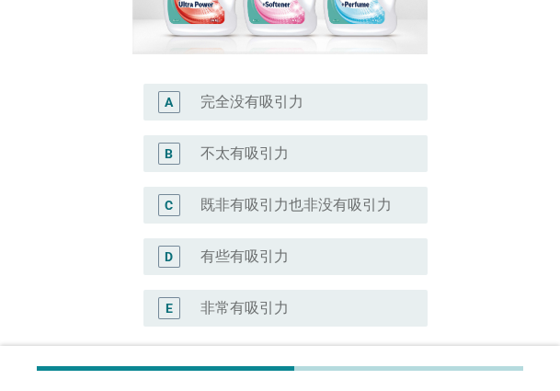
scroll to position [368, 0]
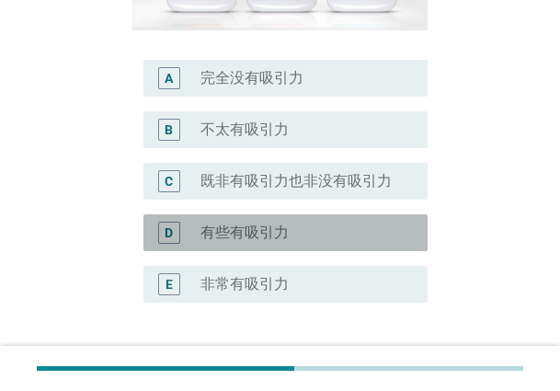
click at [336, 231] on div "radio_button_unchecked 有些有吸引力" at bounding box center [300, 233] width 198 height 18
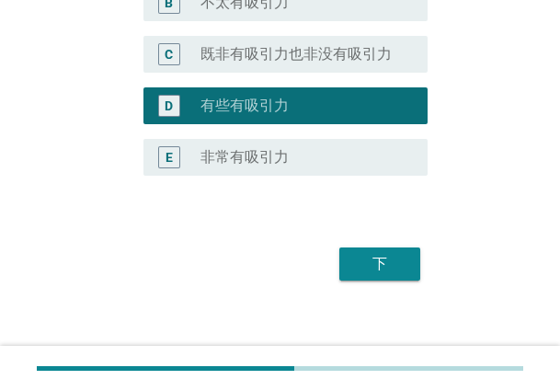
scroll to position [510, 0]
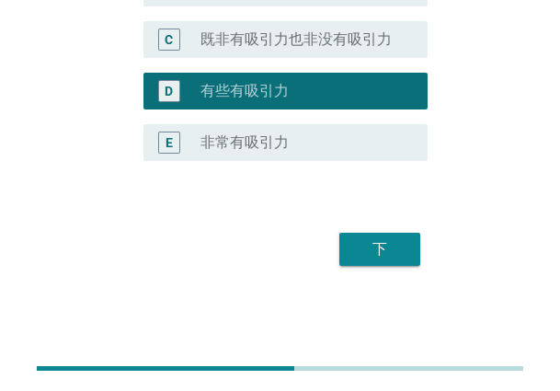
click at [387, 256] on div "下" at bounding box center [380, 249] width 52 height 22
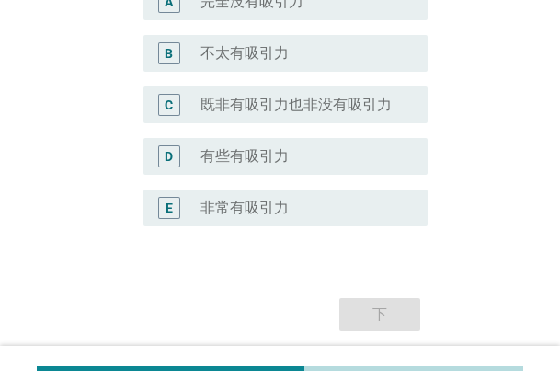
scroll to position [460, 0]
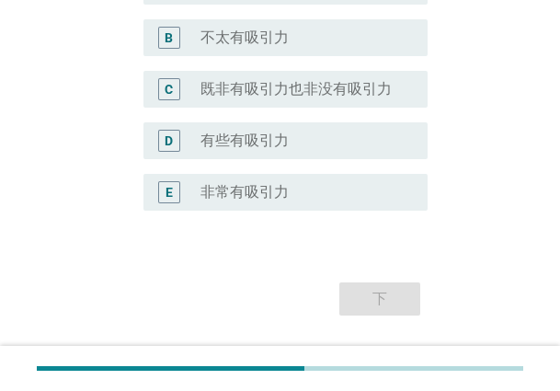
click at [286, 145] on label "有些有吸引力" at bounding box center [245, 141] width 88 height 18
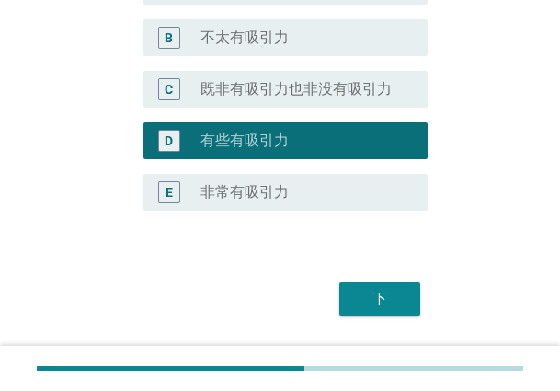
click at [410, 306] on button "下" at bounding box center [380, 299] width 81 height 33
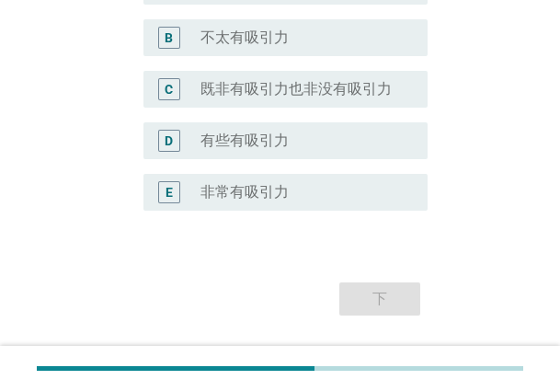
click at [265, 159] on div "D radio_button_unchecked 有些有吸引力" at bounding box center [280, 141] width 295 height 52
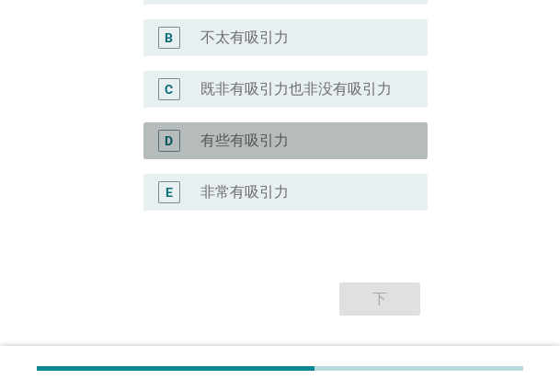
click at [300, 137] on div "radio_button_unchecked 有些有吸引力" at bounding box center [300, 141] width 198 height 18
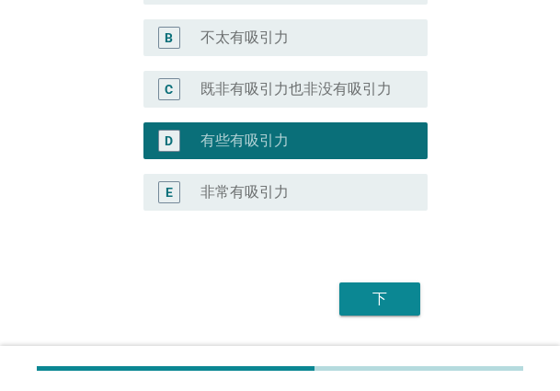
drag, startPoint x: 421, startPoint y: 308, endPoint x: 383, endPoint y: 299, distance: 38.8
click at [410, 303] on div "下" at bounding box center [280, 299] width 295 height 44
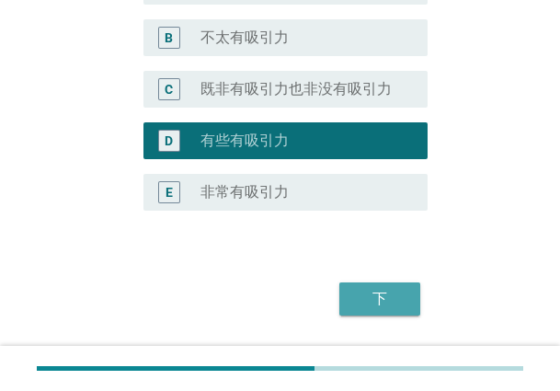
click at [383, 299] on div "下" at bounding box center [380, 299] width 52 height 22
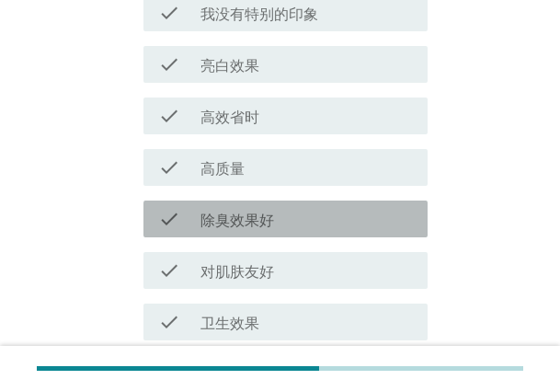
click at [345, 218] on div "check_box_outline_blank 除臭效果好" at bounding box center [307, 219] width 213 height 22
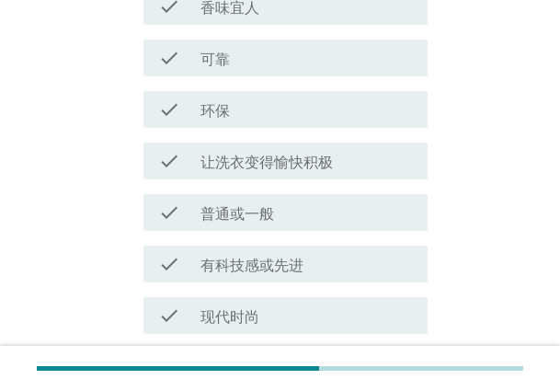
scroll to position [1494, 0]
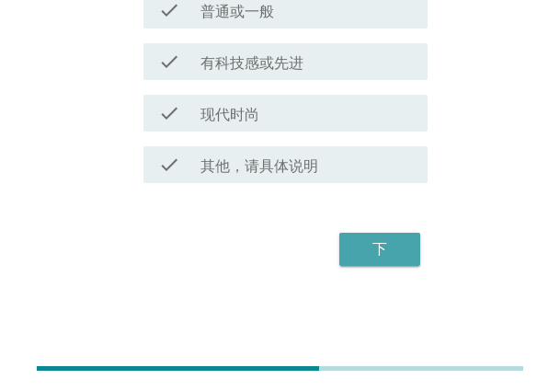
click at [396, 258] on div "下" at bounding box center [380, 249] width 52 height 22
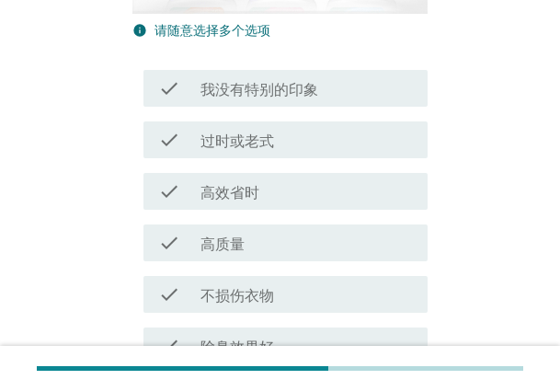
scroll to position [644, 0]
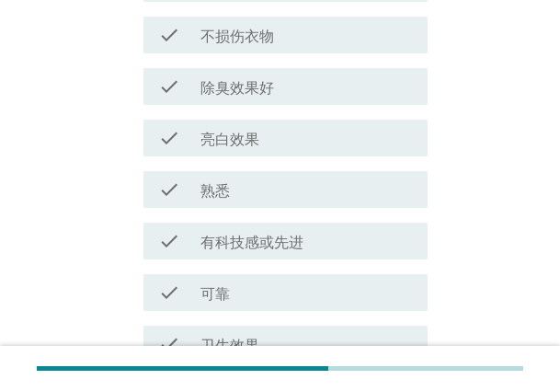
click at [297, 211] on div "check check_box_outline_blank 熟悉" at bounding box center [280, 190] width 295 height 52
click at [329, 190] on div "check_box_outline_blank 熟悉" at bounding box center [307, 190] width 213 height 22
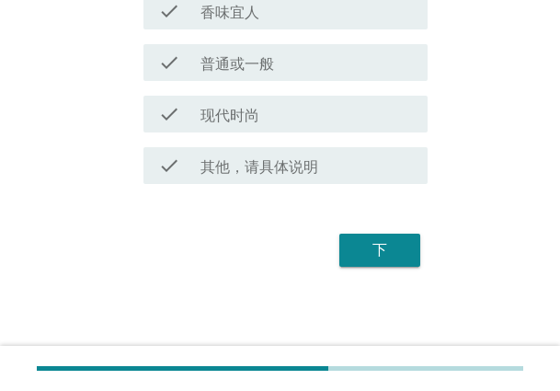
scroll to position [1494, 0]
click at [393, 242] on div "下" at bounding box center [380, 249] width 52 height 22
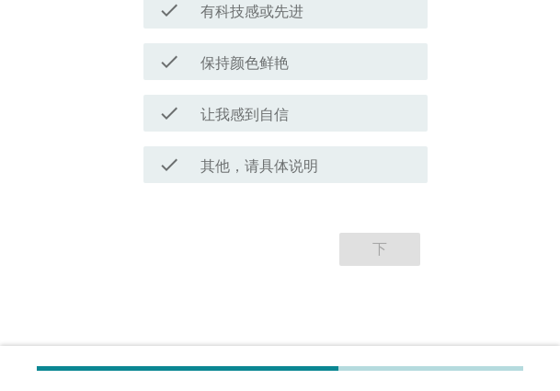
scroll to position [0, 0]
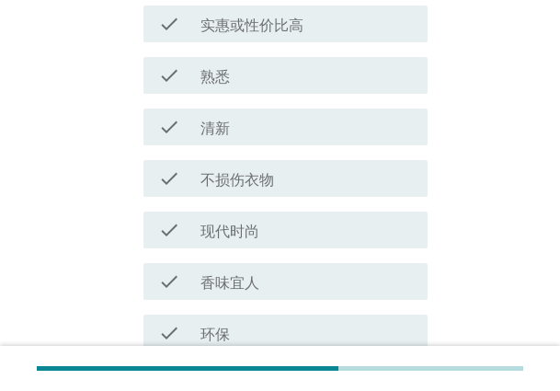
click at [350, 183] on div "check_box_outline_blank 不损伤衣物" at bounding box center [307, 178] width 213 height 22
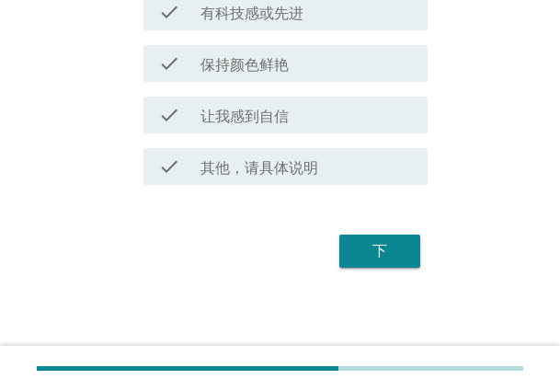
scroll to position [1494, 0]
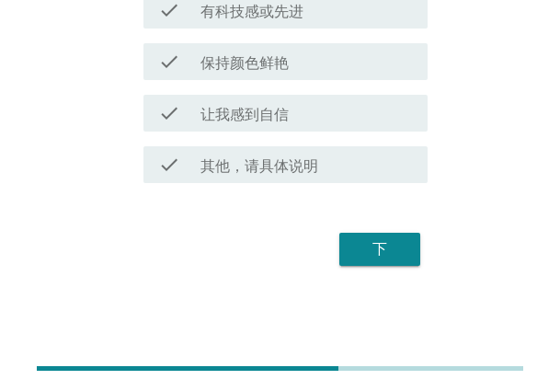
click at [383, 254] on div "下" at bounding box center [380, 249] width 52 height 22
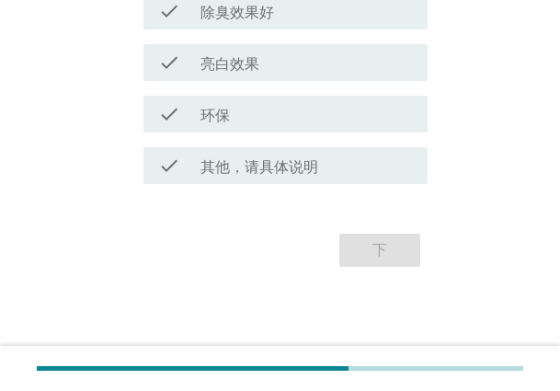
scroll to position [0, 0]
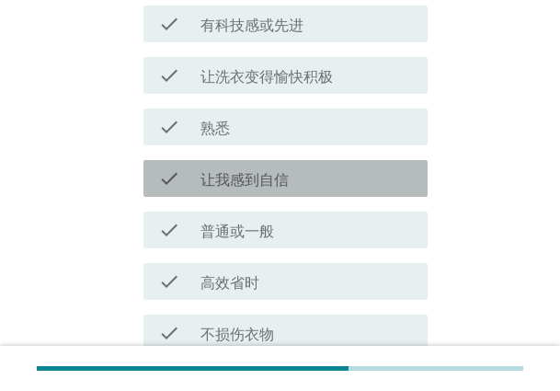
click at [352, 175] on div "check_box_outline_blank 让我感到自信" at bounding box center [307, 178] width 213 height 22
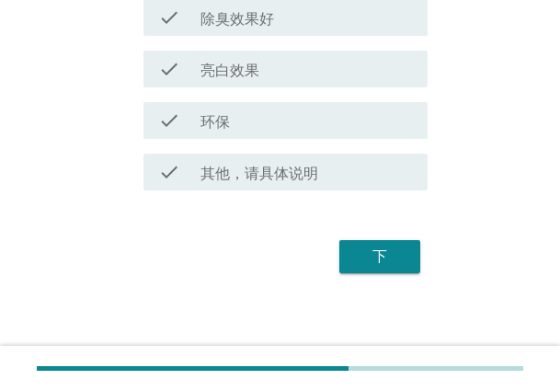
scroll to position [1493, 0]
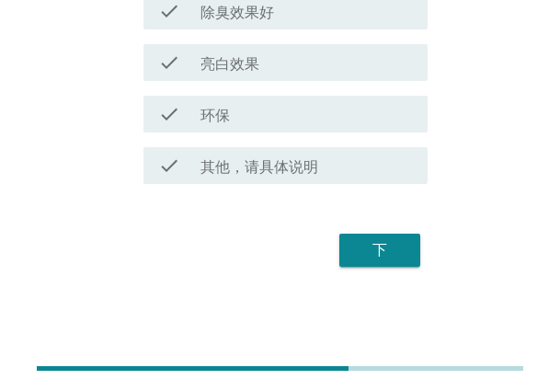
click at [386, 248] on div "下" at bounding box center [380, 250] width 52 height 22
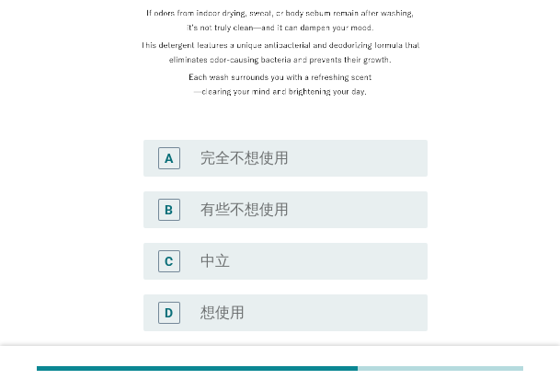
scroll to position [542, 0]
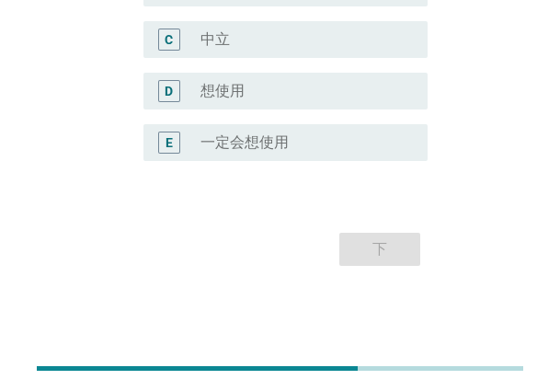
click at [274, 124] on div "E radio_button_unchecked 一定会想使用" at bounding box center [286, 142] width 284 height 37
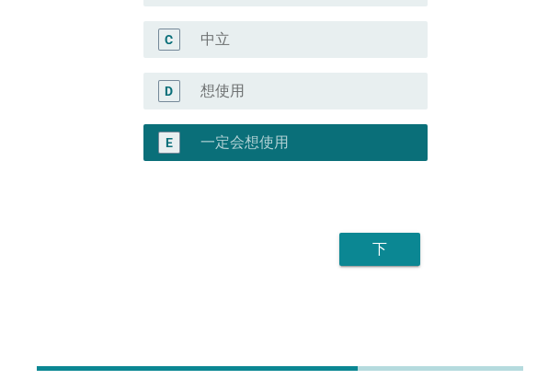
click at [398, 240] on div "下" at bounding box center [380, 249] width 52 height 22
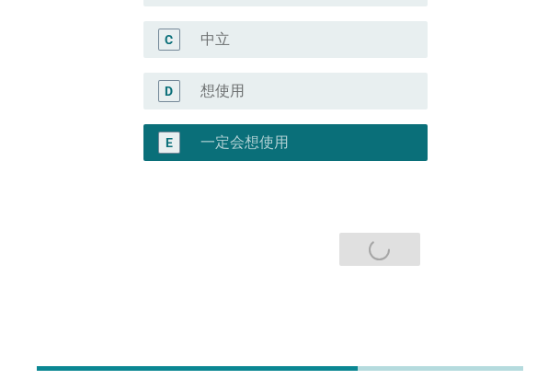
scroll to position [0, 0]
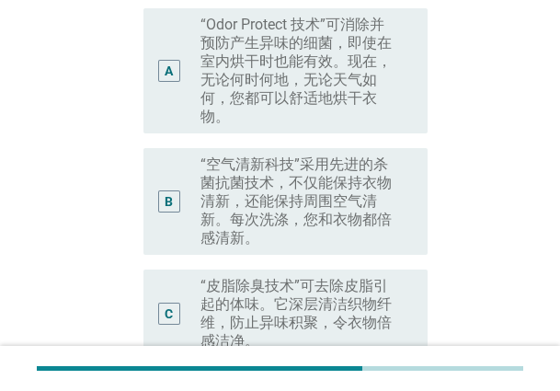
click at [299, 93] on div "A radio_button_unchecked “Odor Protect 技术”可消除并预防产生异味的细菌，即使在室内烘干时也能有效。现在，无论何时何地，…" at bounding box center [286, 70] width 284 height 125
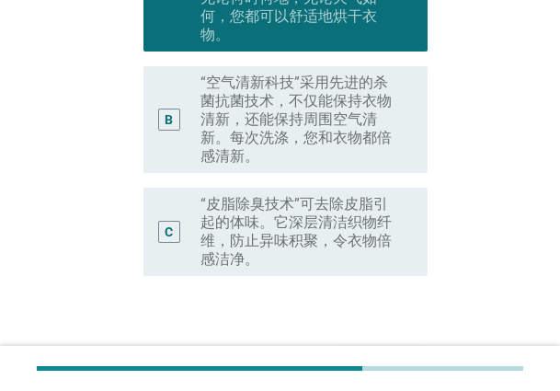
scroll to position [439, 0]
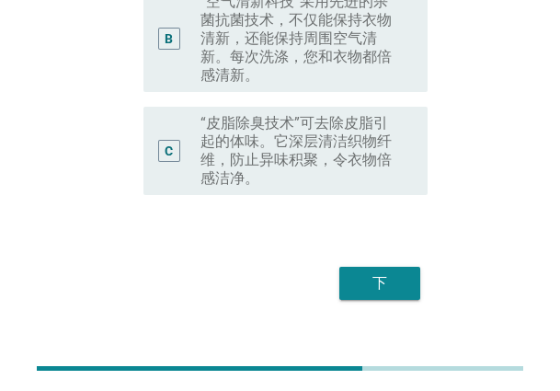
click at [387, 272] on div "下" at bounding box center [380, 283] width 52 height 22
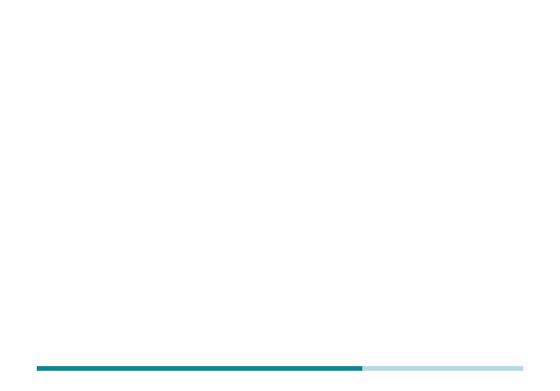
scroll to position [0, 0]
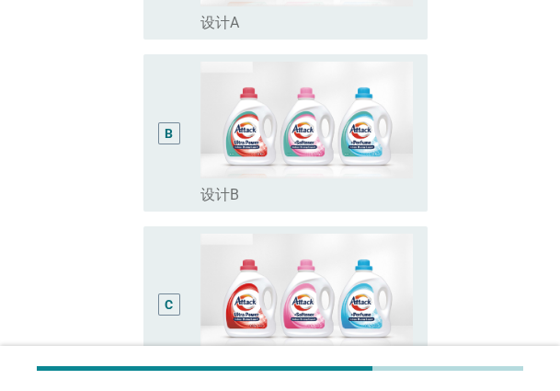
click at [179, 244] on div "C" at bounding box center [168, 305] width 21 height 143
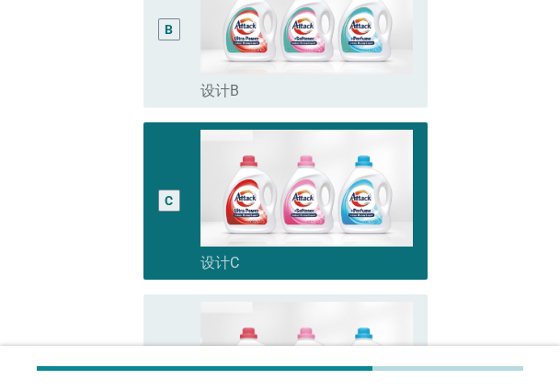
scroll to position [762, 0]
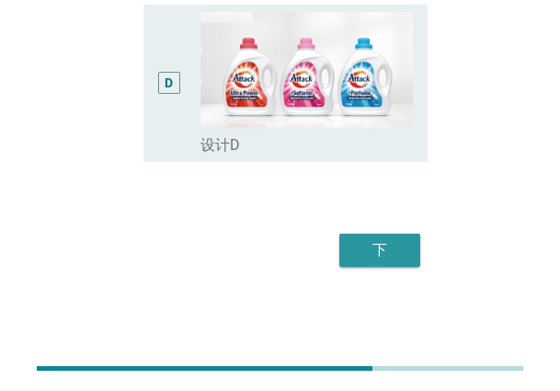
drag, startPoint x: 393, startPoint y: 251, endPoint x: 430, endPoint y: 61, distance: 194.0
click at [392, 250] on div "下" at bounding box center [380, 250] width 52 height 22
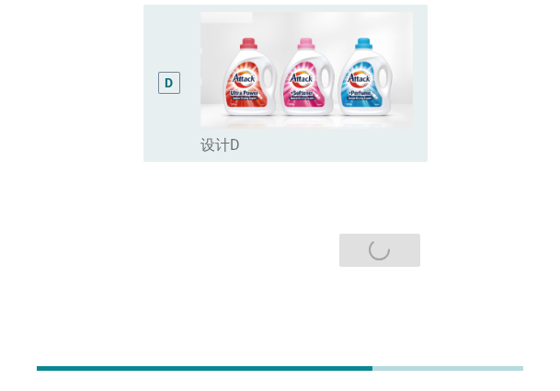
scroll to position [0, 0]
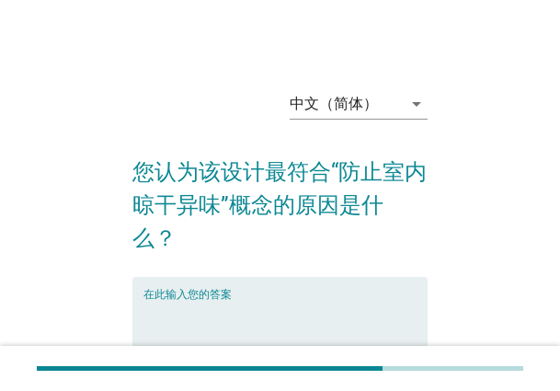
click at [294, 299] on textarea "在此输入您的答案" at bounding box center [286, 347] width 284 height 97
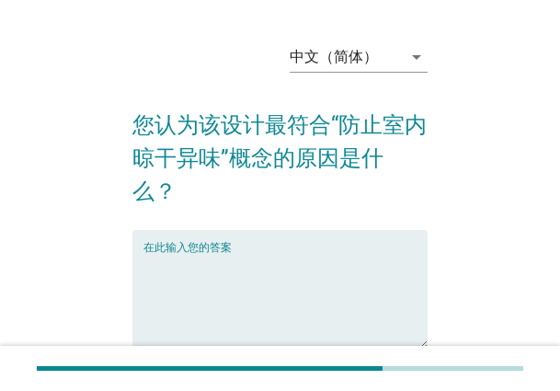
scroll to position [92, 0]
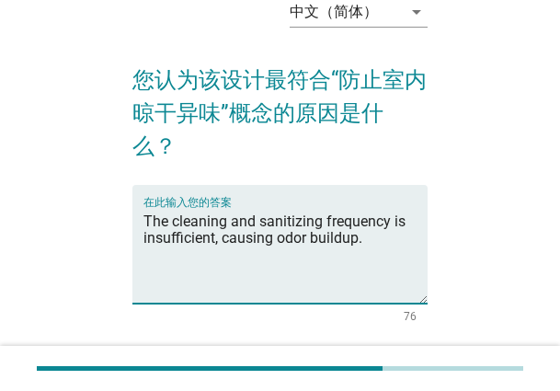
type textarea "The cleaning and sanitizing frequency is insufficient, causing odor buildup."
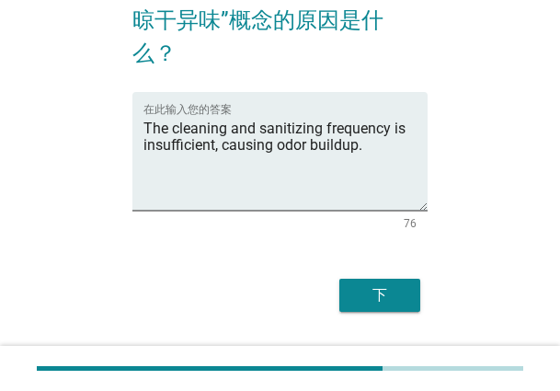
scroll to position [197, 0]
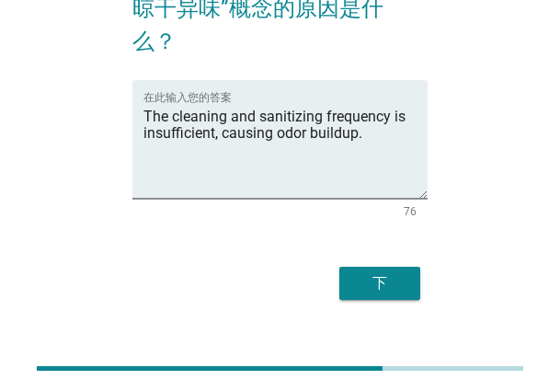
click at [350, 267] on button "下" at bounding box center [380, 283] width 81 height 33
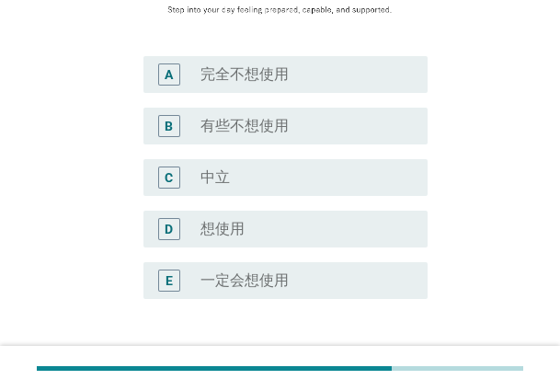
scroll to position [368, 0]
drag, startPoint x: 314, startPoint y: 222, endPoint x: 350, endPoint y: 232, distance: 37.3
click at [314, 222] on div "radio_button_unchecked 想使用" at bounding box center [300, 228] width 198 height 18
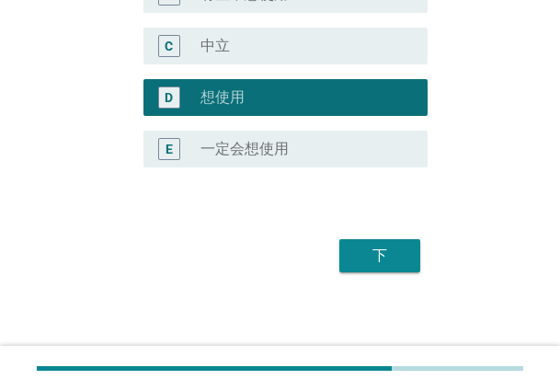
scroll to position [505, 0]
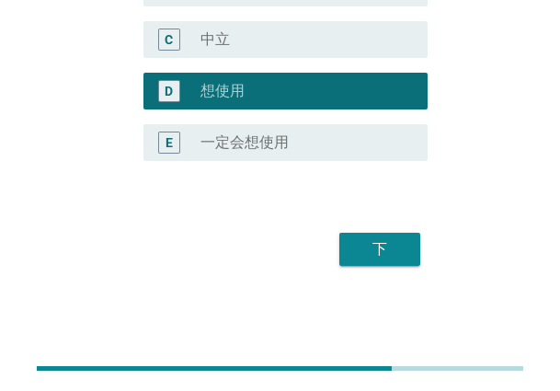
click at [393, 251] on div "下" at bounding box center [380, 249] width 52 height 22
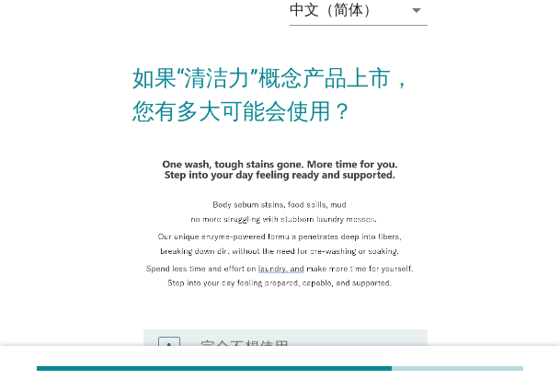
scroll to position [460, 0]
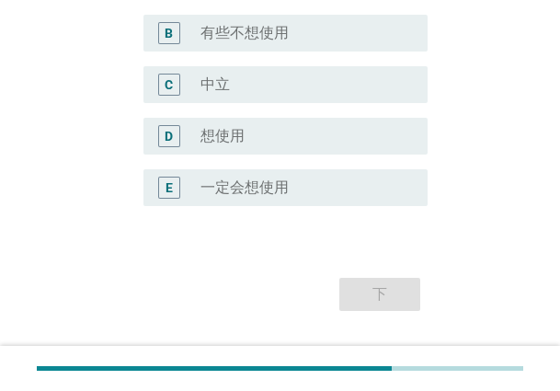
click at [262, 179] on label "一定会想使用" at bounding box center [245, 188] width 88 height 18
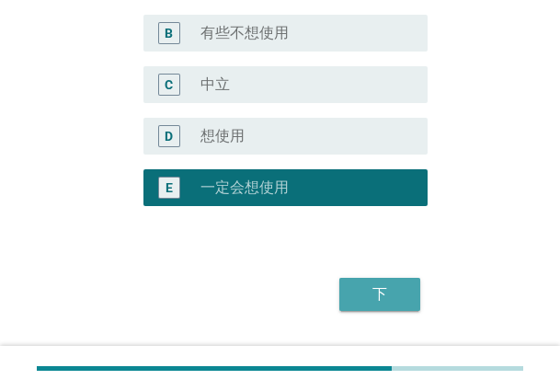
click at [382, 295] on div "下" at bounding box center [380, 294] width 52 height 22
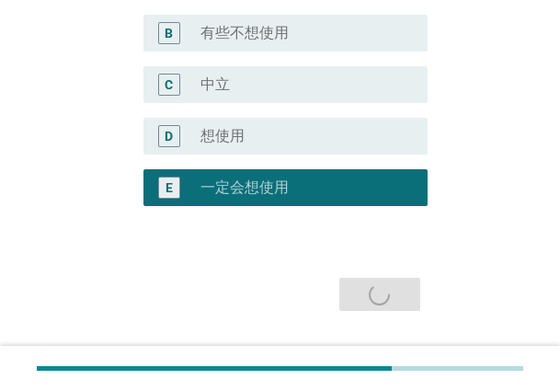
scroll to position [0, 0]
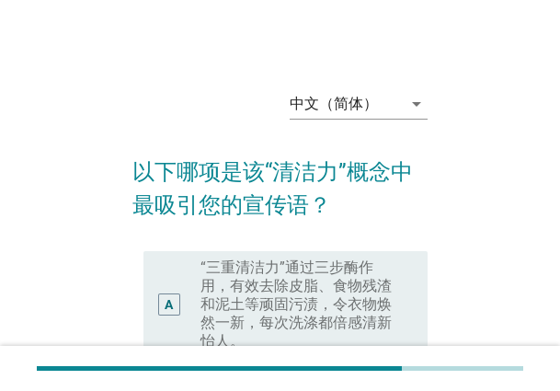
click at [337, 279] on label "“三重清洁力”通过三步酶作用，有效去除皮脂、食物残渣和泥土等顽固污渍，令衣物焕然一新，每次洗涤都倍感清新怡人。" at bounding box center [300, 305] width 198 height 92
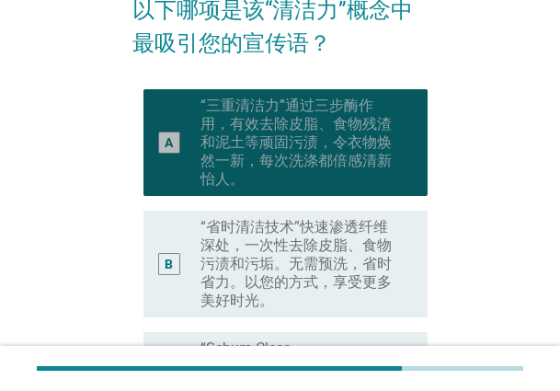
scroll to position [457, 0]
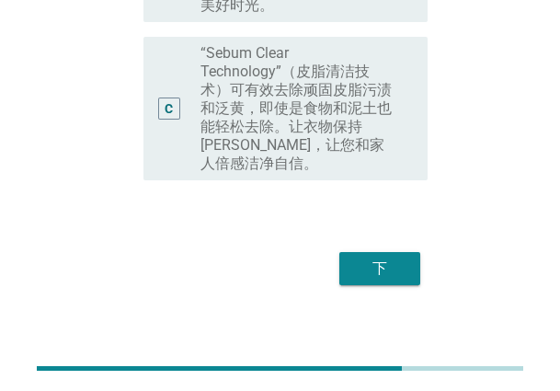
click at [374, 258] on div "下" at bounding box center [380, 269] width 52 height 22
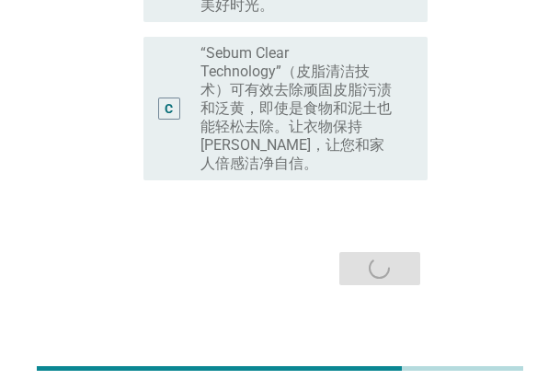
scroll to position [0, 0]
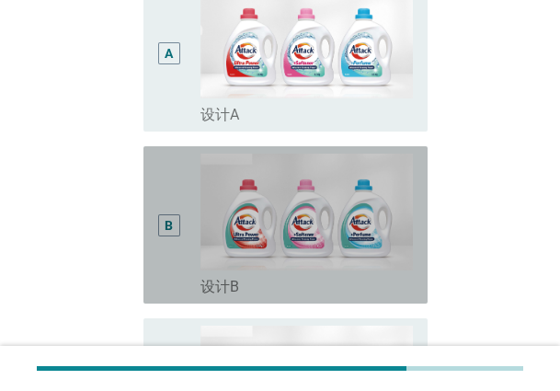
click at [182, 210] on div "B" at bounding box center [179, 225] width 42 height 143
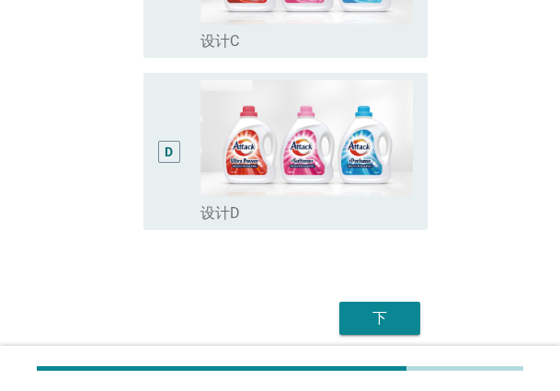
scroll to position [763, 0]
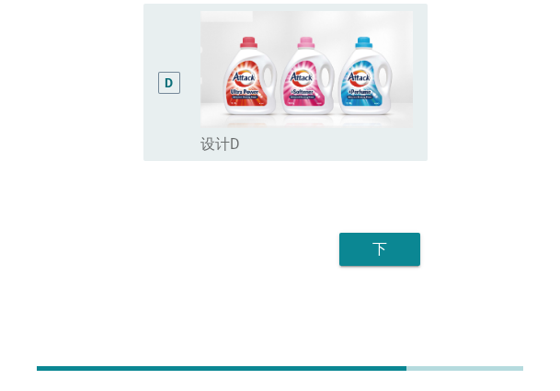
click at [386, 248] on div "下" at bounding box center [380, 249] width 52 height 22
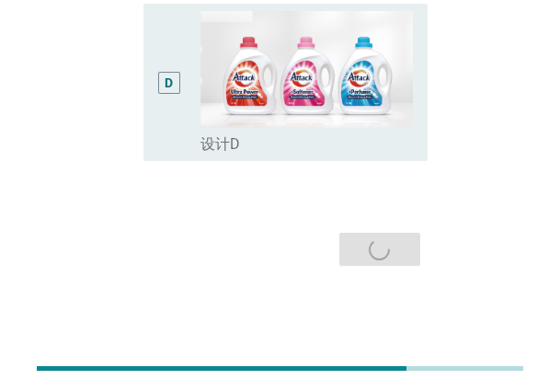
scroll to position [0, 0]
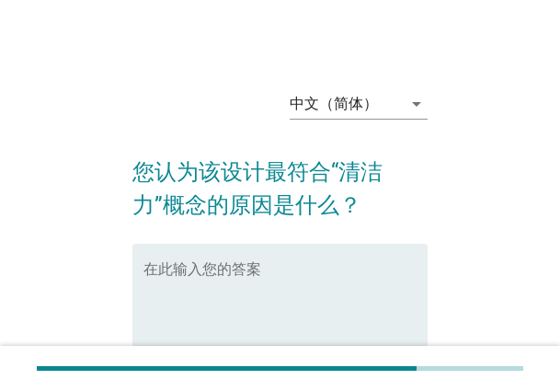
click at [246, 269] on textarea "在此输入您的答案" at bounding box center [286, 314] width 284 height 97
paste textarea "The cleanability concept might come from creating smooth surfaces and accessibl…"
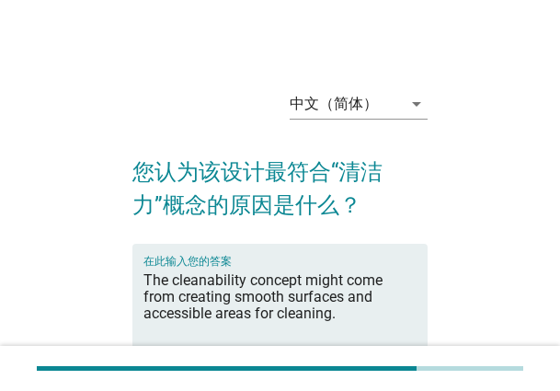
type textarea "The cleanability concept might come from creating smooth surfaces and accessibl…"
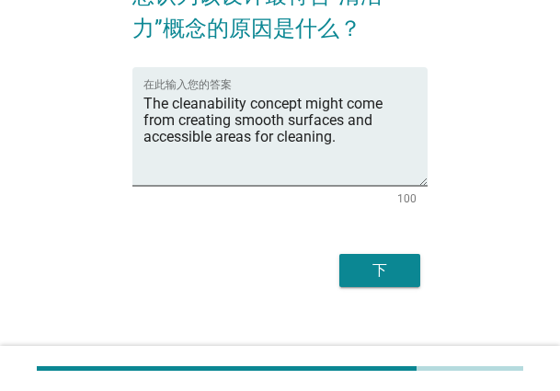
scroll to position [197, 0]
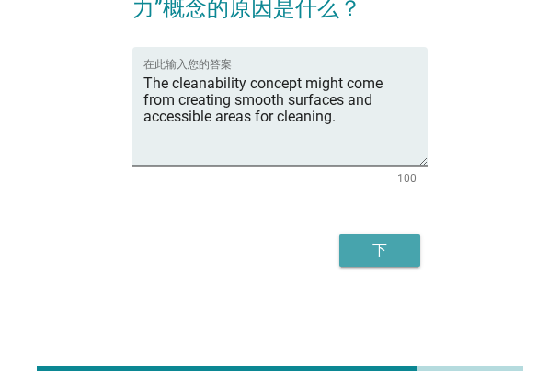
click at [387, 254] on div "下" at bounding box center [380, 250] width 52 height 22
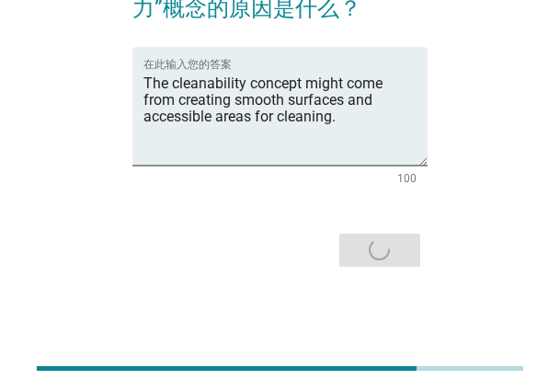
scroll to position [0, 0]
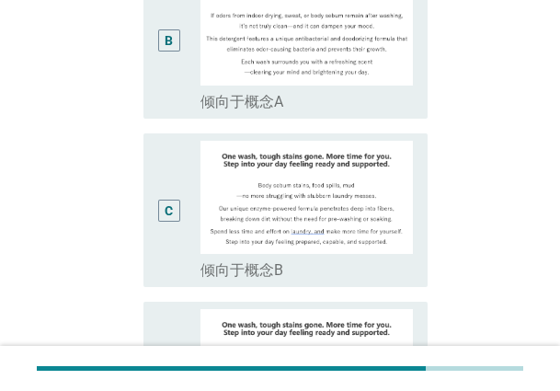
click at [180, 240] on div "C" at bounding box center [179, 211] width 42 height 140
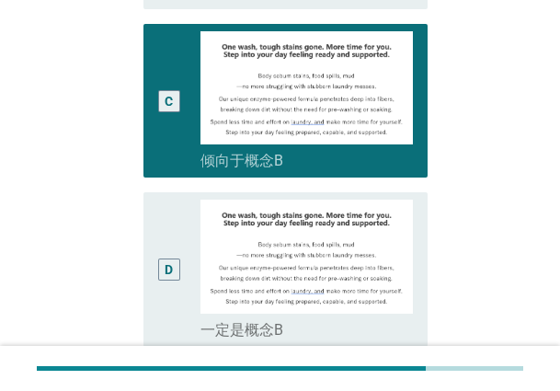
scroll to position [756, 0]
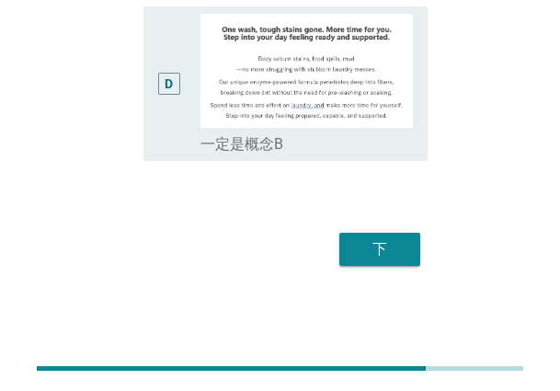
click at [385, 263] on button "下" at bounding box center [380, 249] width 81 height 33
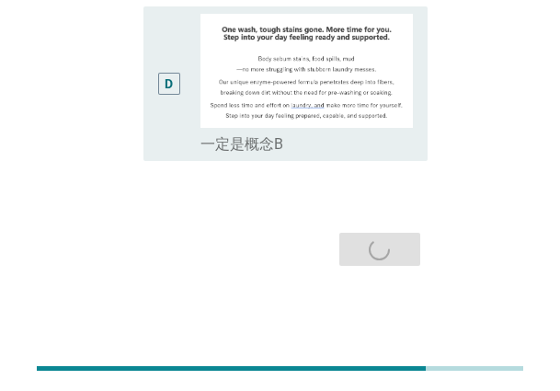
scroll to position [0, 0]
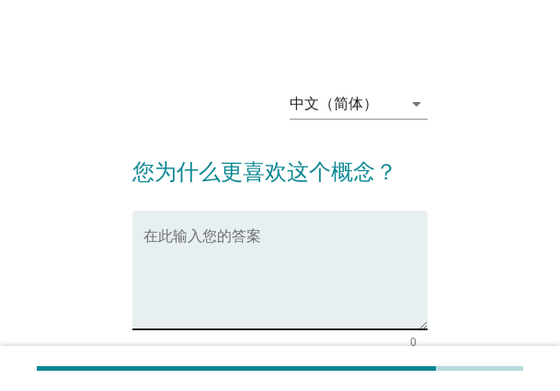
click at [272, 238] on textarea "在此输入您的答案" at bounding box center [286, 281] width 284 height 97
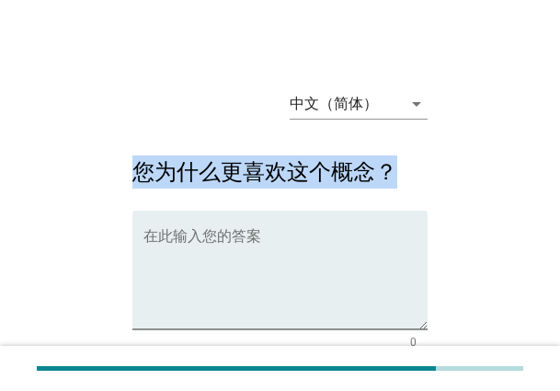
drag, startPoint x: 435, startPoint y: 160, endPoint x: 73, endPoint y: 183, distance: 363.3
click at [73, 183] on div "中文（简体） arrow_drop_down 您为什么更喜欢这个概念？ 在此输入您的答案 0 下" at bounding box center [280, 255] width 487 height 391
click at [426, 170] on h2 "您为什么更喜欢这个概念？" at bounding box center [280, 163] width 295 height 52
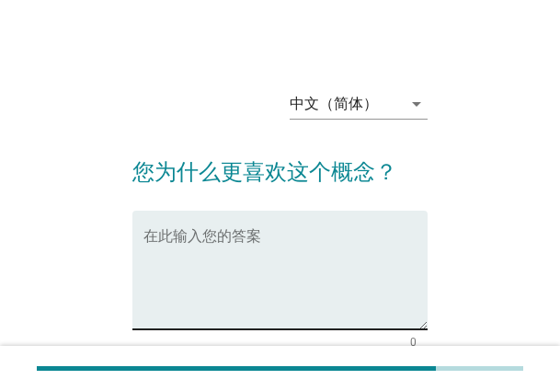
drag, startPoint x: 279, startPoint y: 244, endPoint x: 335, endPoint y: 235, distance: 56.9
click at [279, 244] on textarea "在此输入您的答案" at bounding box center [286, 281] width 284 height 97
paste textarea "I prefer this design because it creates a visually appealing and organized envi…"
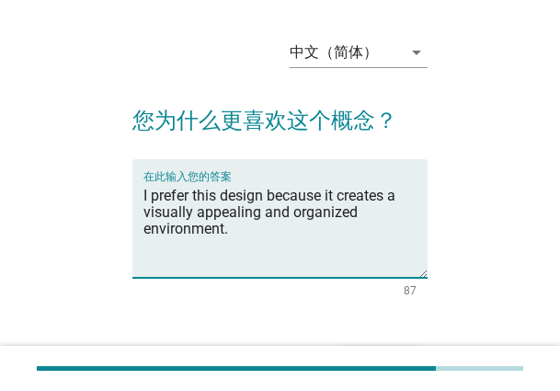
scroll to position [164, 0]
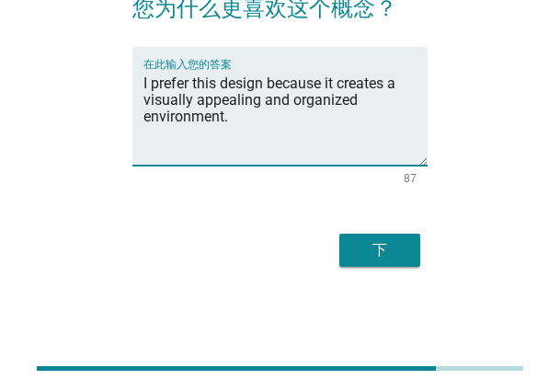
type textarea "I prefer this design because it creates a visually appealing and organized envi…"
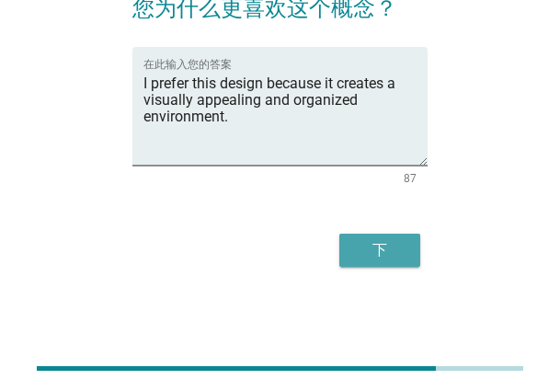
click at [359, 259] on div "下" at bounding box center [380, 250] width 52 height 22
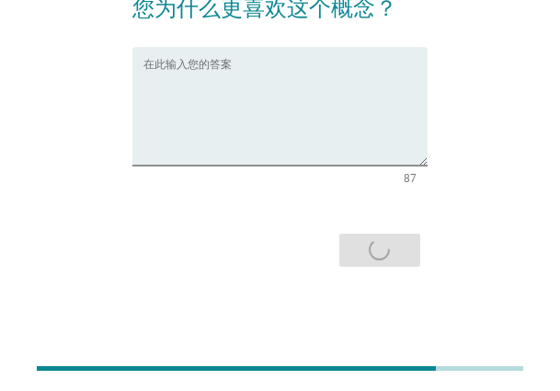
scroll to position [0, 0]
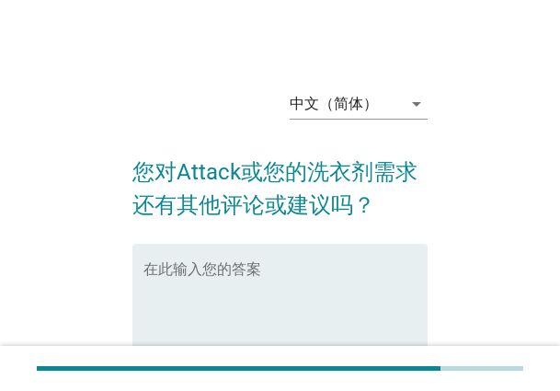
click at [290, 279] on textarea "在此输入您的答案" at bounding box center [286, 314] width 284 height 97
paste textarea "Consider introducing more eco-friendly options in packaging and ingredients."
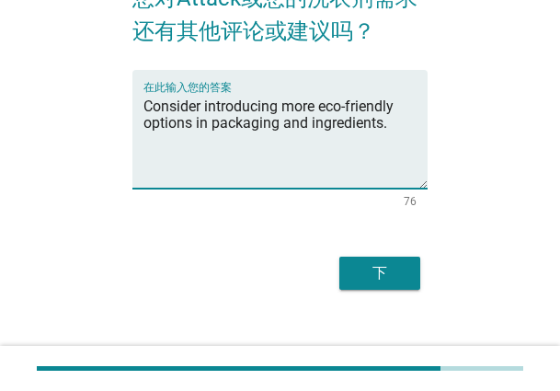
scroll to position [197, 0]
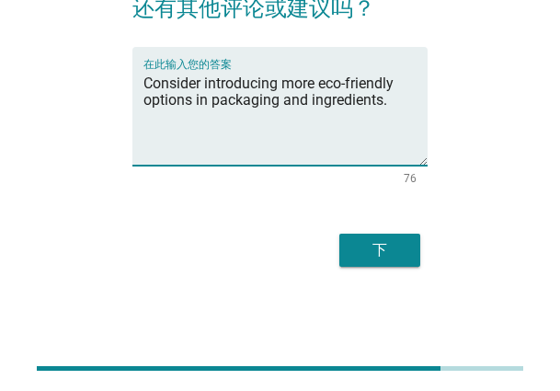
type textarea "Consider introducing more eco-friendly options in packaging and ingredients."
click at [399, 247] on div "下" at bounding box center [380, 250] width 52 height 22
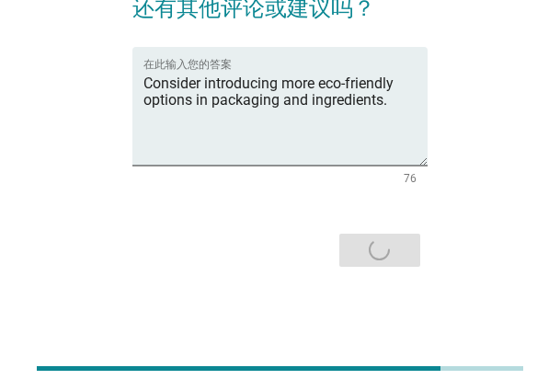
scroll to position [0, 0]
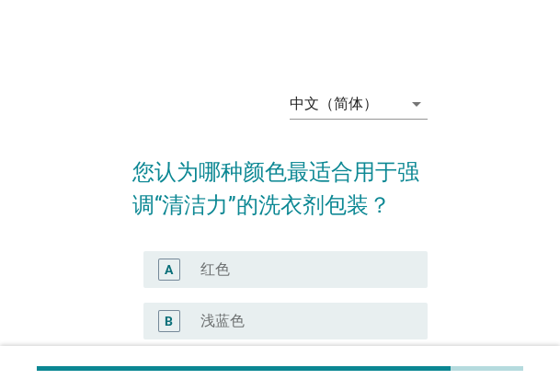
drag, startPoint x: 268, startPoint y: 301, endPoint x: 280, endPoint y: 301, distance: 12.0
click at [268, 301] on div "B radio_button_unchecked 浅蓝色" at bounding box center [280, 321] width 295 height 52
click at [283, 312] on div "radio_button_unchecked 浅蓝色" at bounding box center [300, 321] width 198 height 18
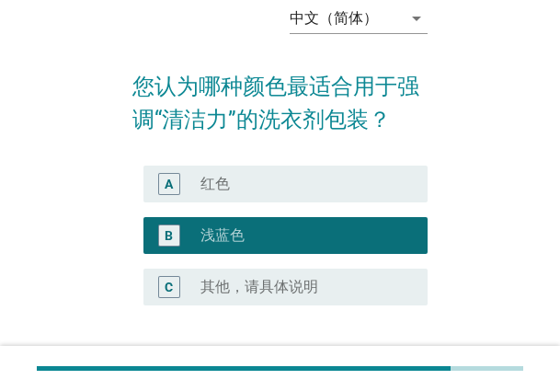
scroll to position [229, 0]
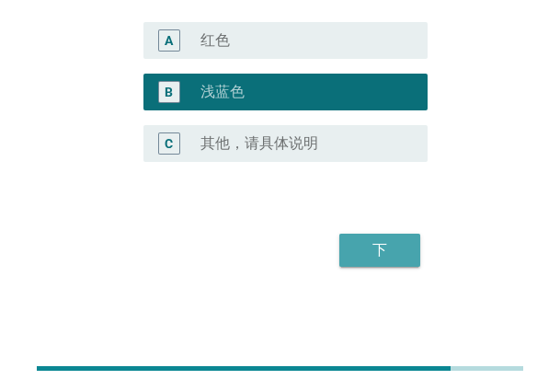
click at [389, 257] on div "下" at bounding box center [380, 250] width 52 height 22
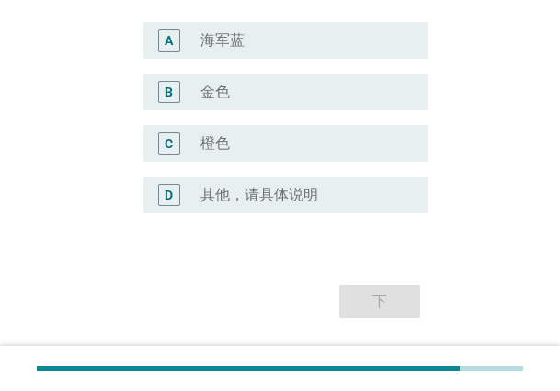
scroll to position [0, 0]
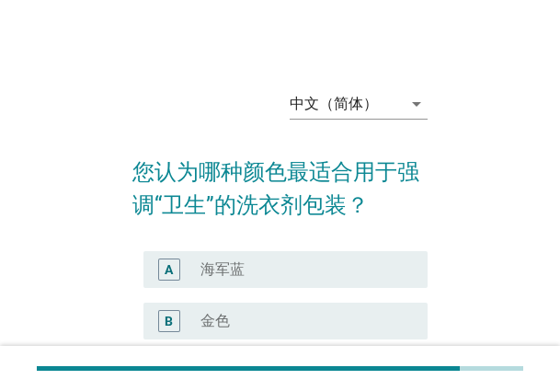
drag, startPoint x: 308, startPoint y: 268, endPoint x: 317, endPoint y: 266, distance: 9.4
click at [308, 268] on div "radio_button_unchecked 海军蓝" at bounding box center [300, 269] width 198 height 18
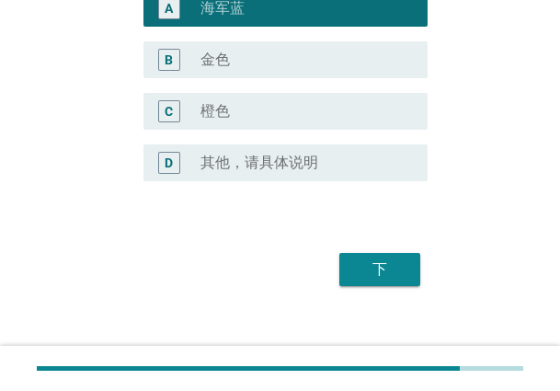
scroll to position [281, 0]
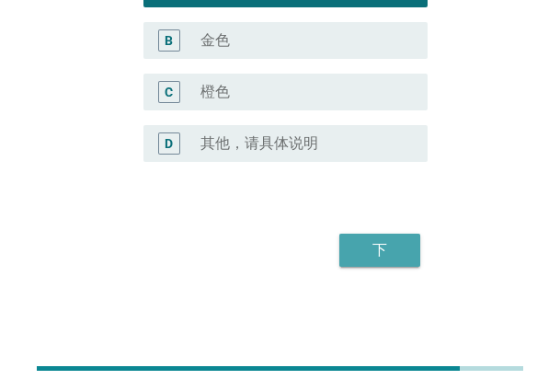
click at [374, 251] on div "下" at bounding box center [380, 250] width 52 height 22
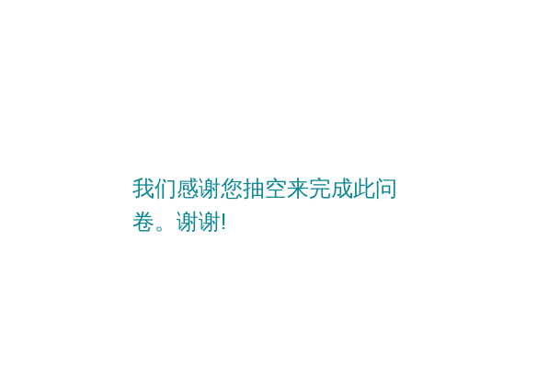
scroll to position [0, 0]
